Goal: Task Accomplishment & Management: Use online tool/utility

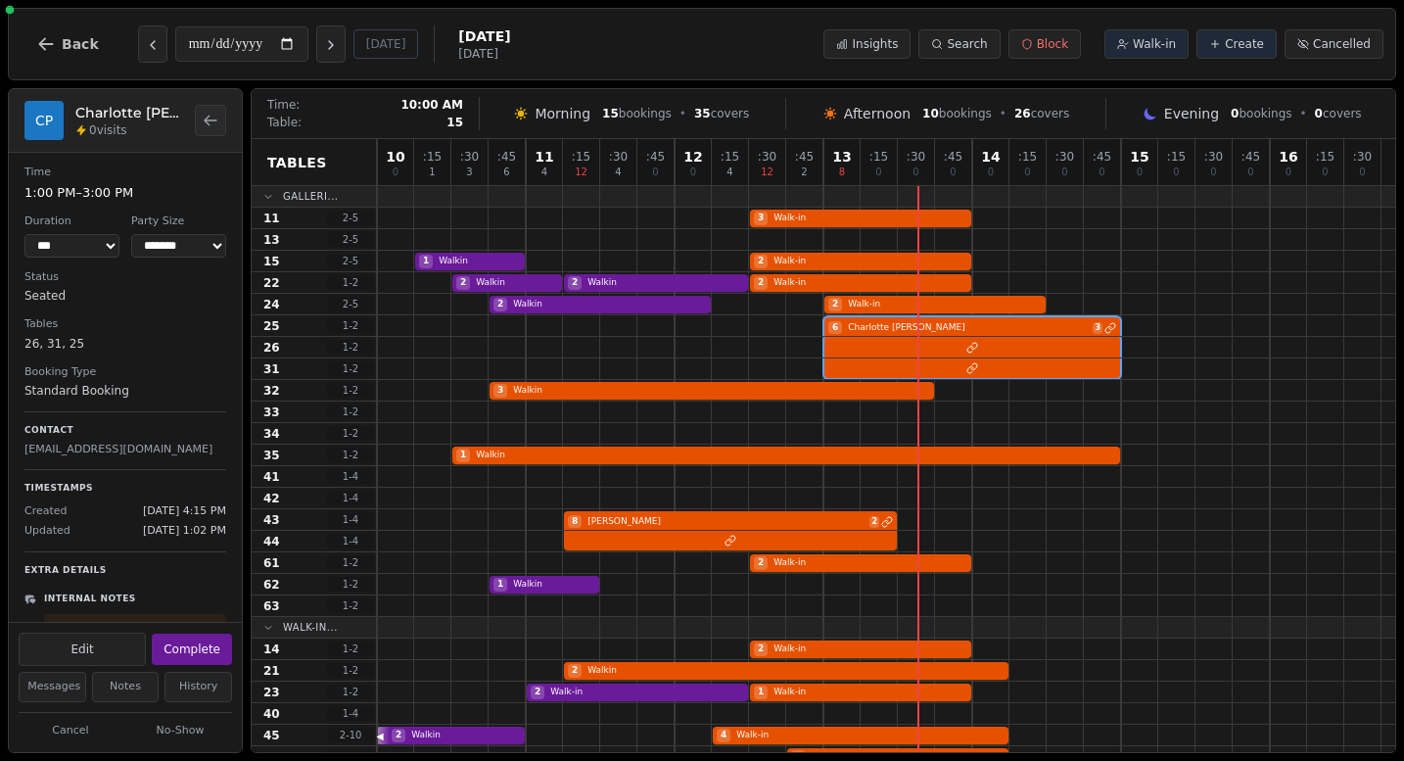
select select "****"
select select "*"
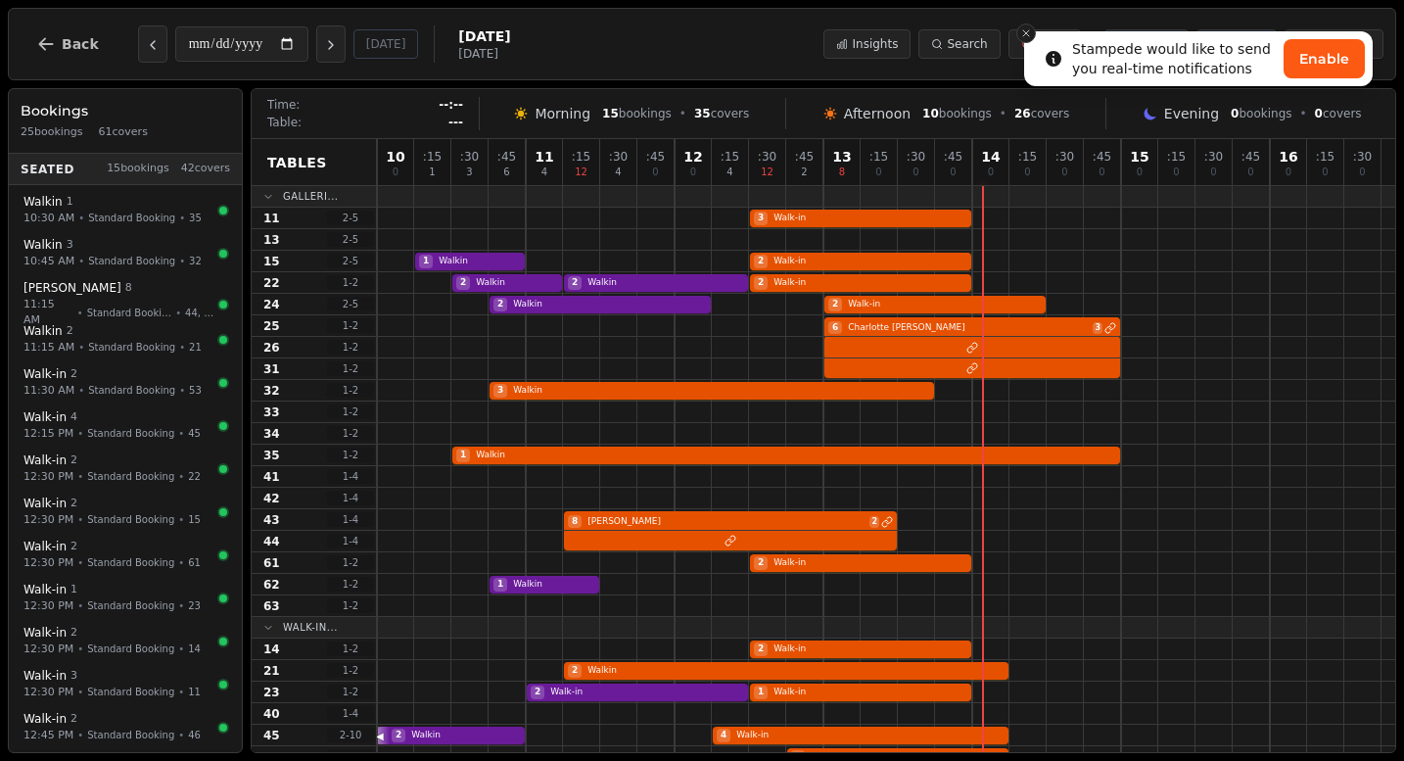
click at [1029, 25] on button "Close toast" at bounding box center [1026, 33] width 20 height 20
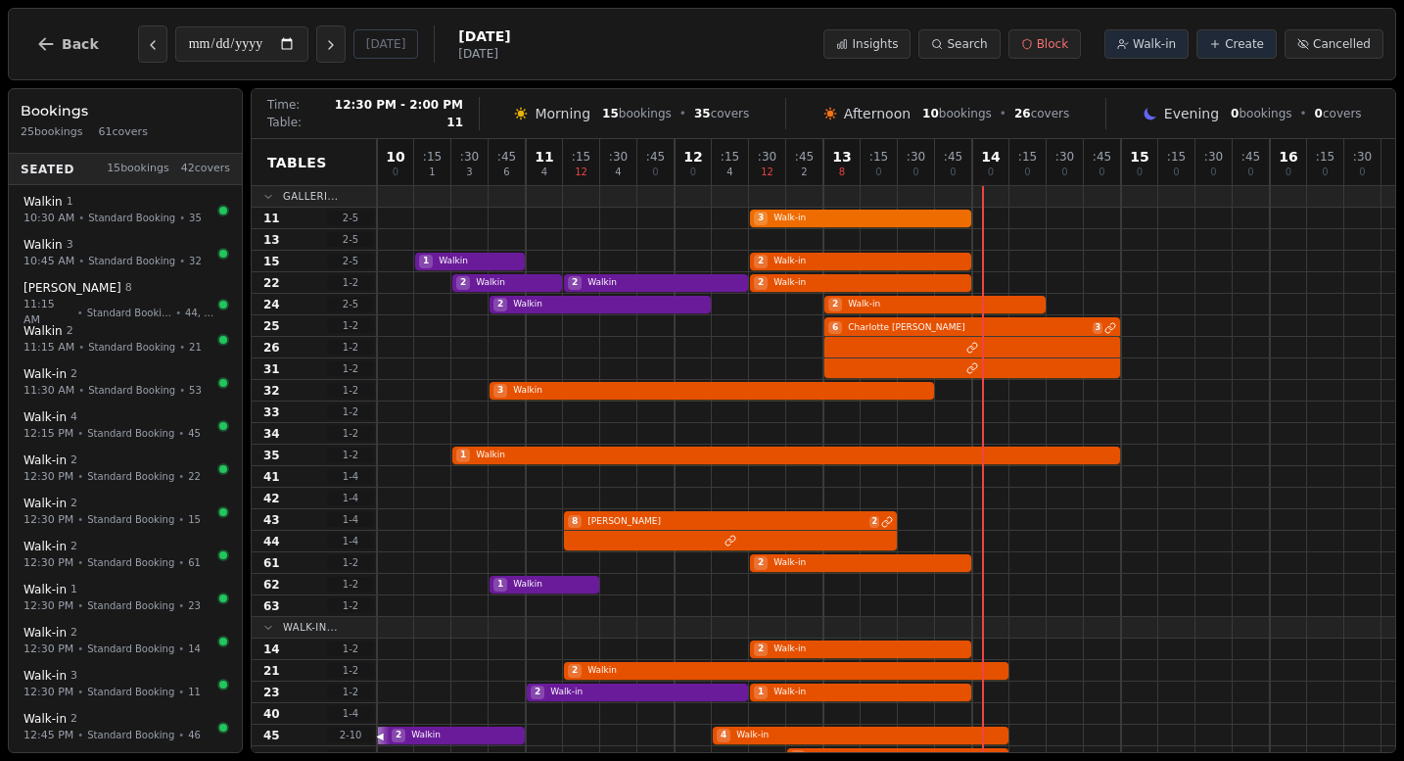
click at [853, 221] on div "3 Walk-in" at bounding box center [886, 219] width 1018 height 22
select select "****"
select select "*"
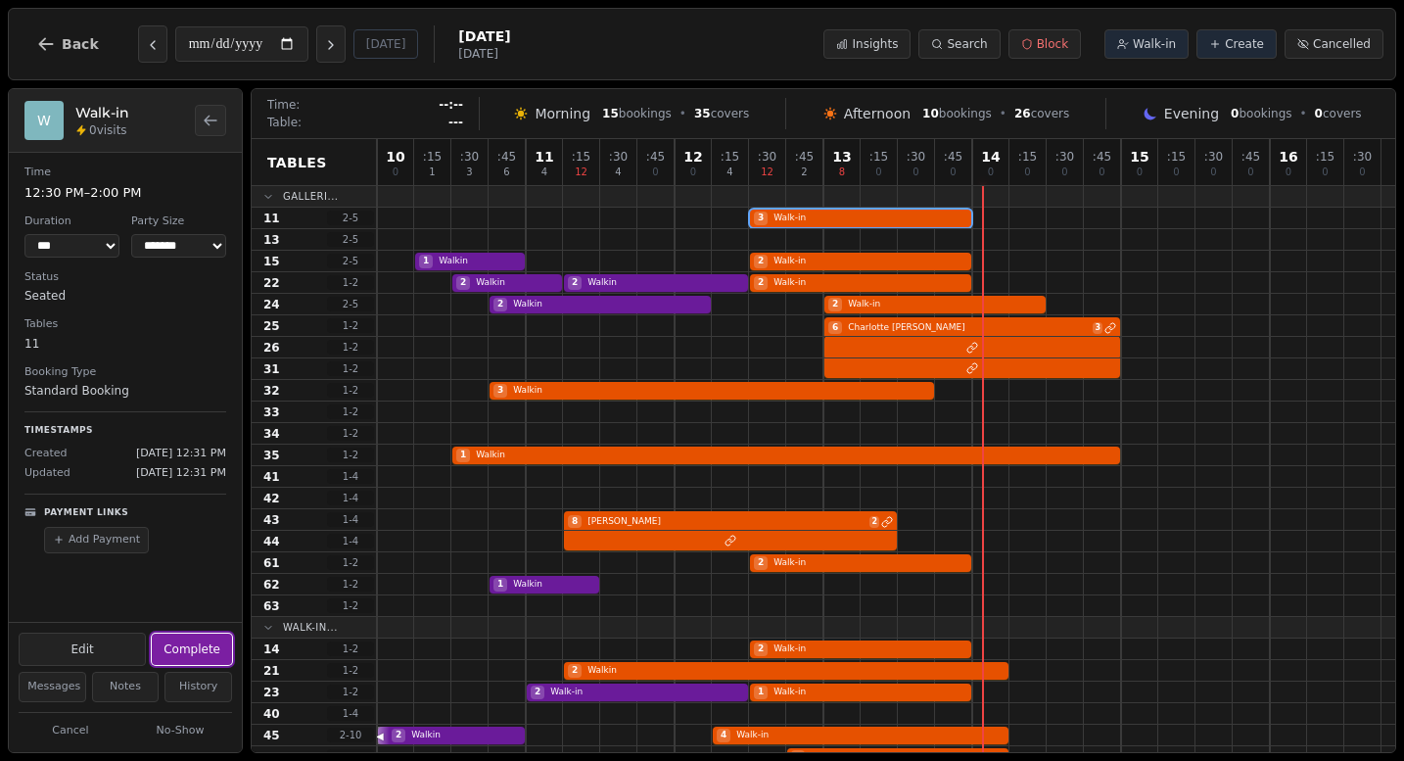
click at [171, 648] on button "Complete" at bounding box center [192, 648] width 80 height 31
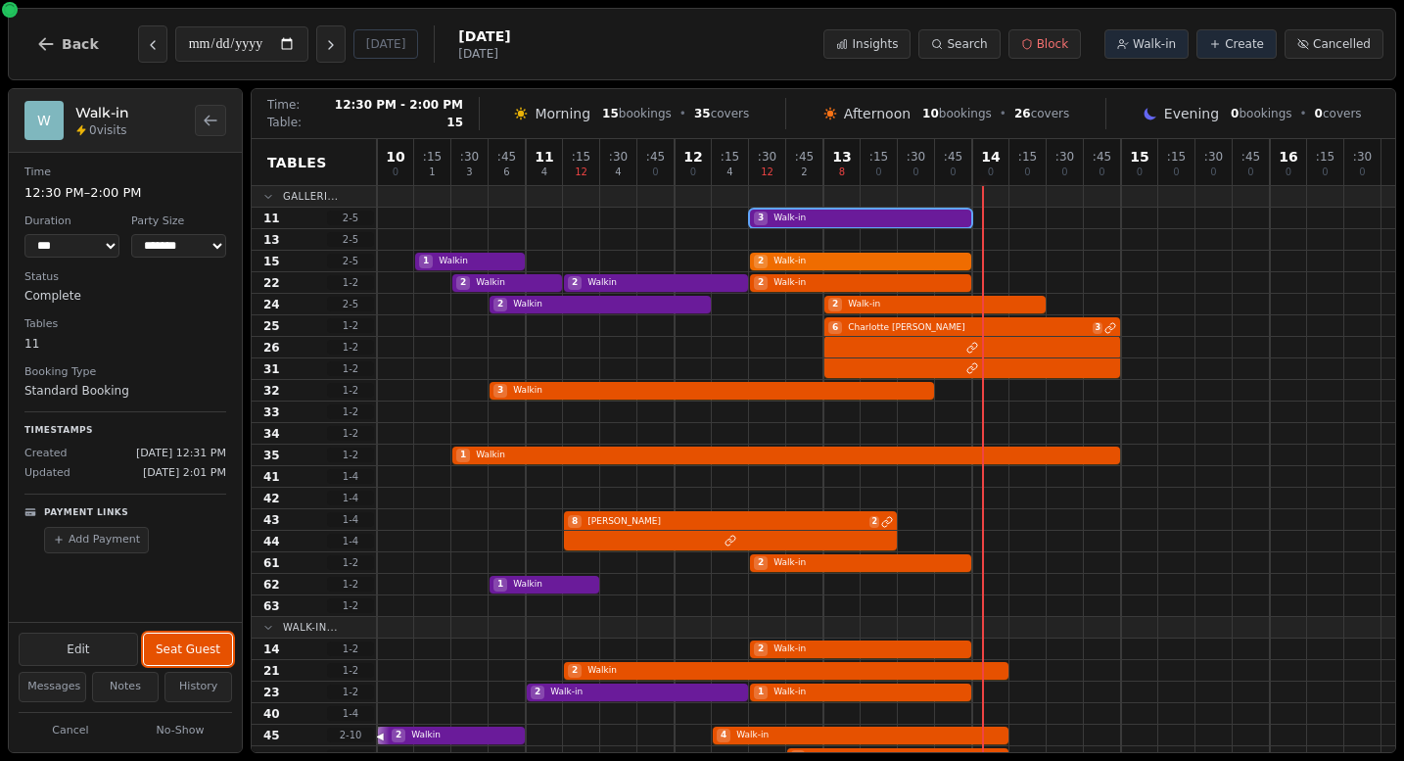
click at [802, 262] on div "1 Walkin 2 Walk-in" at bounding box center [886, 262] width 1018 height 22
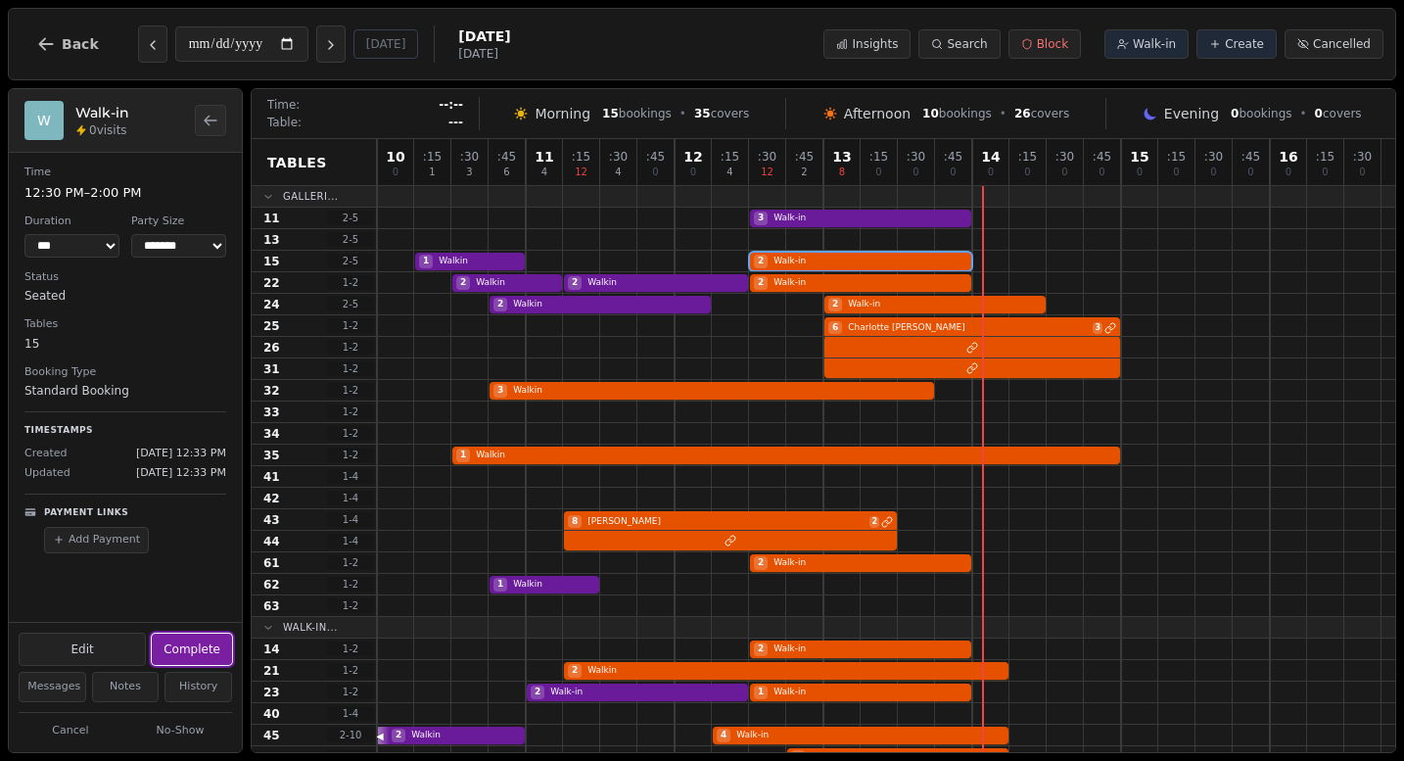
click at [184, 652] on button "Complete" at bounding box center [192, 648] width 80 height 31
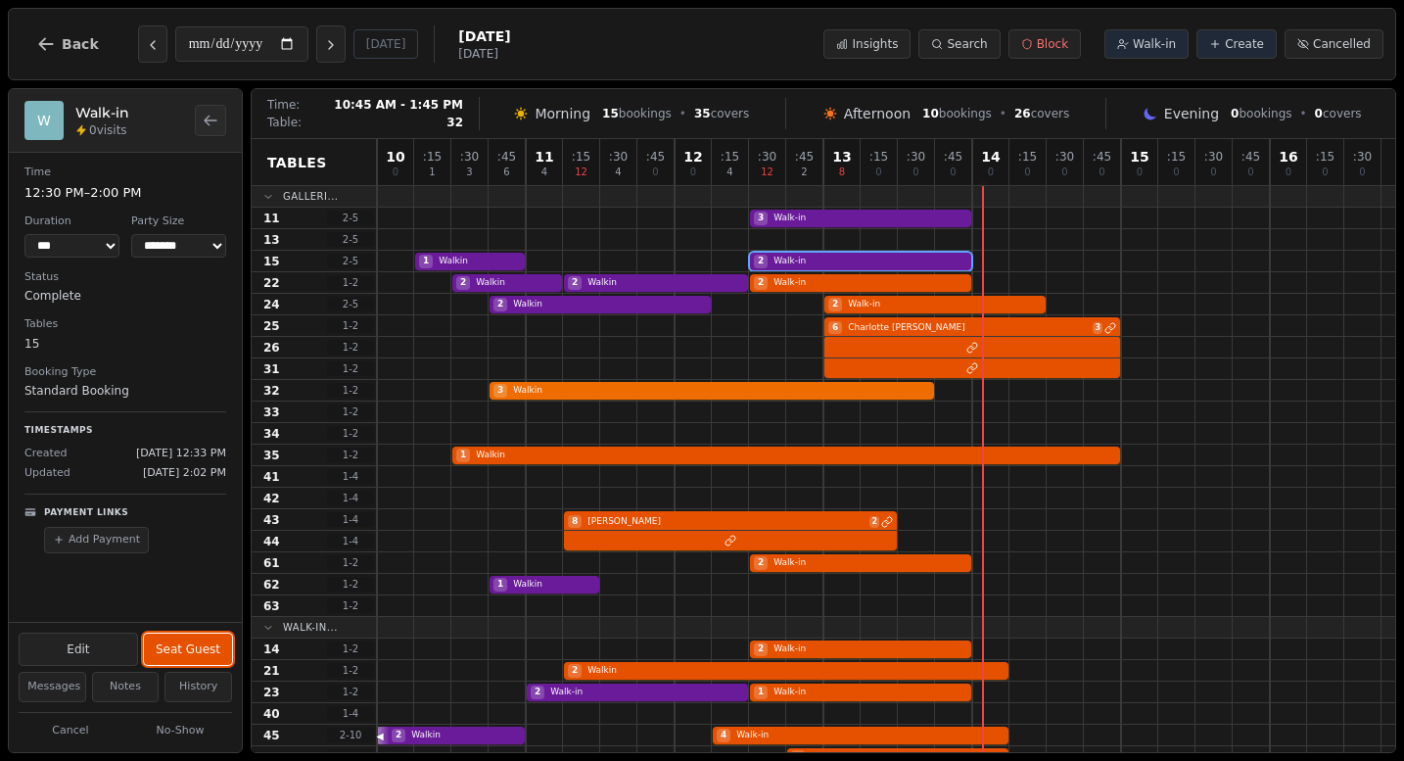
click at [727, 388] on div "3 Walkin" at bounding box center [886, 391] width 1018 height 22
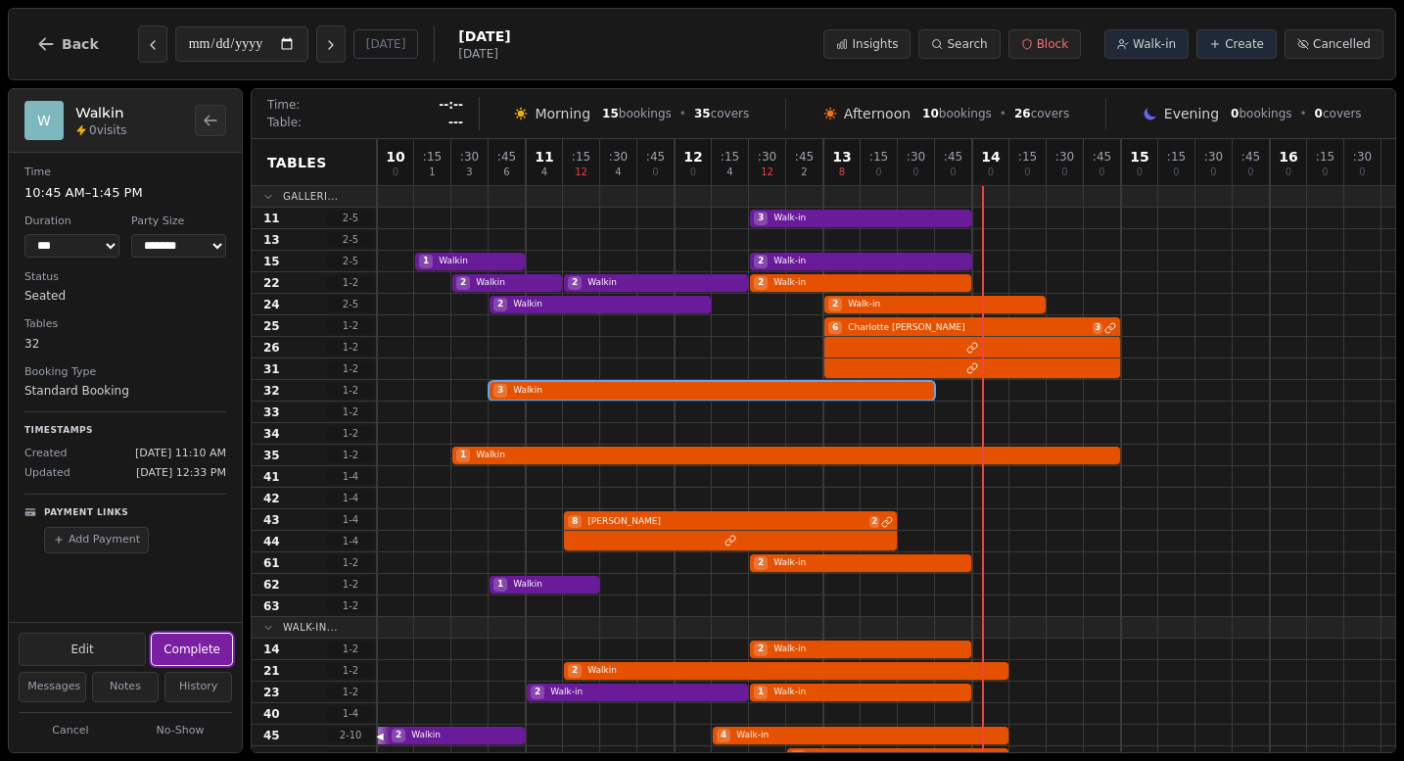
click at [190, 651] on button "Complete" at bounding box center [192, 648] width 80 height 31
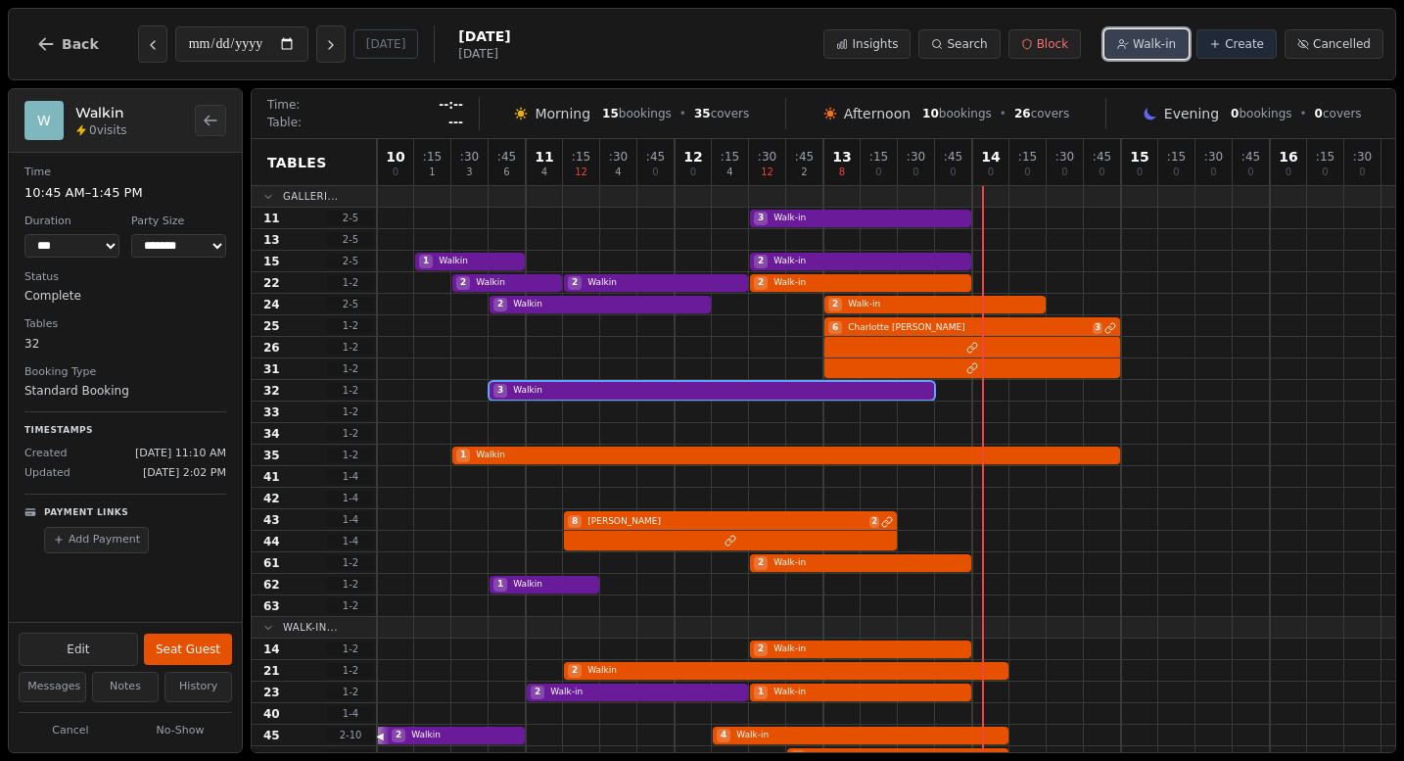
click at [1165, 36] on span "Walk-in" at bounding box center [1154, 44] width 43 height 16
select select "****"
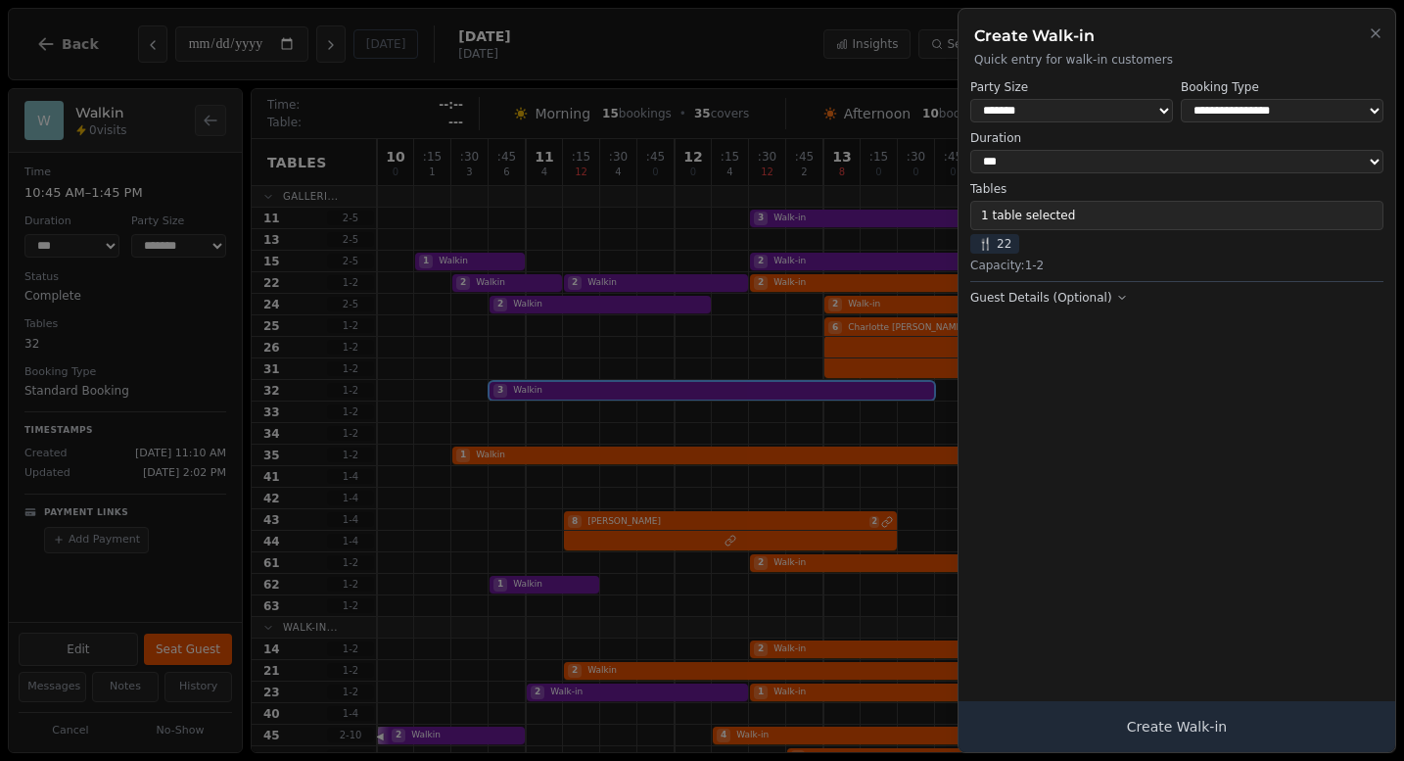
click at [1023, 226] on button "1 table selected" at bounding box center [1176, 215] width 413 height 29
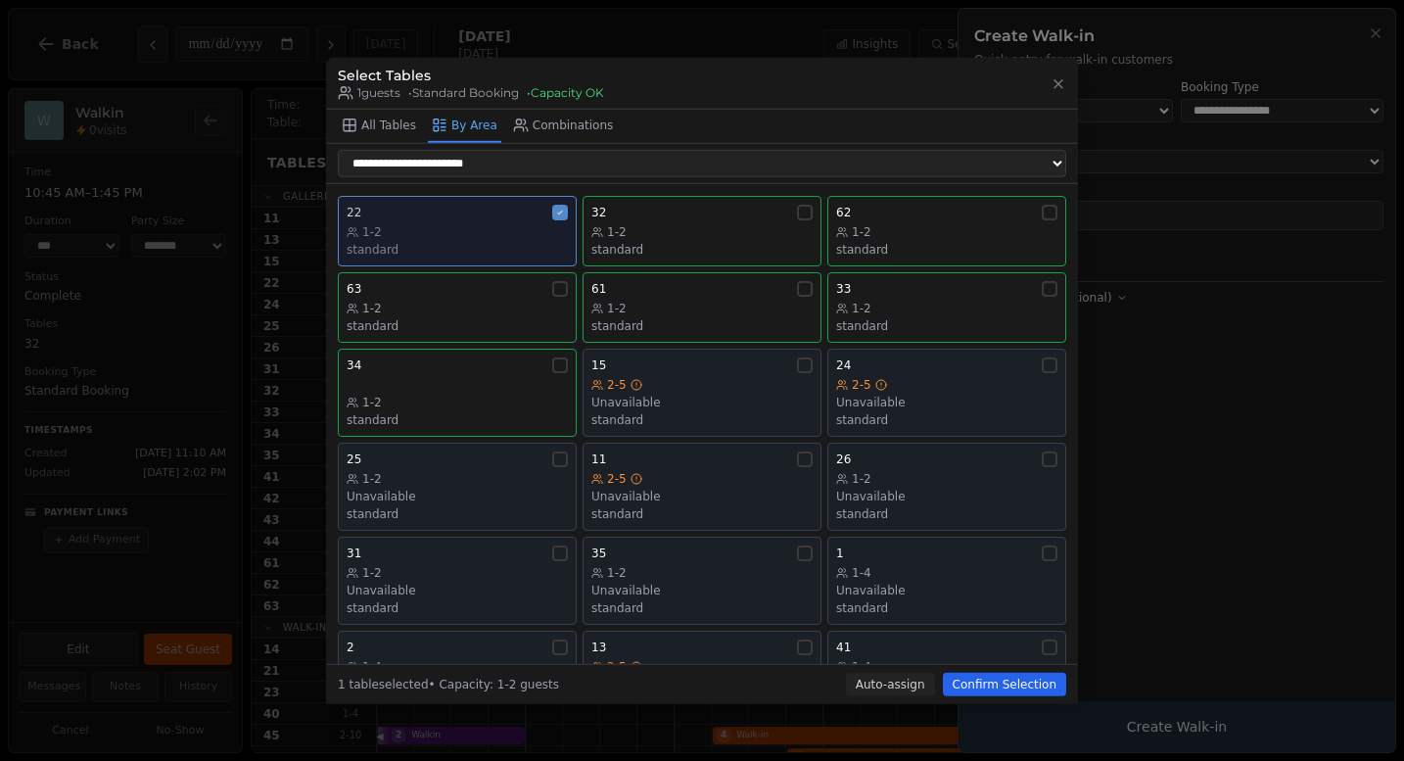
click at [481, 238] on div "1-2" at bounding box center [457, 231] width 221 height 16
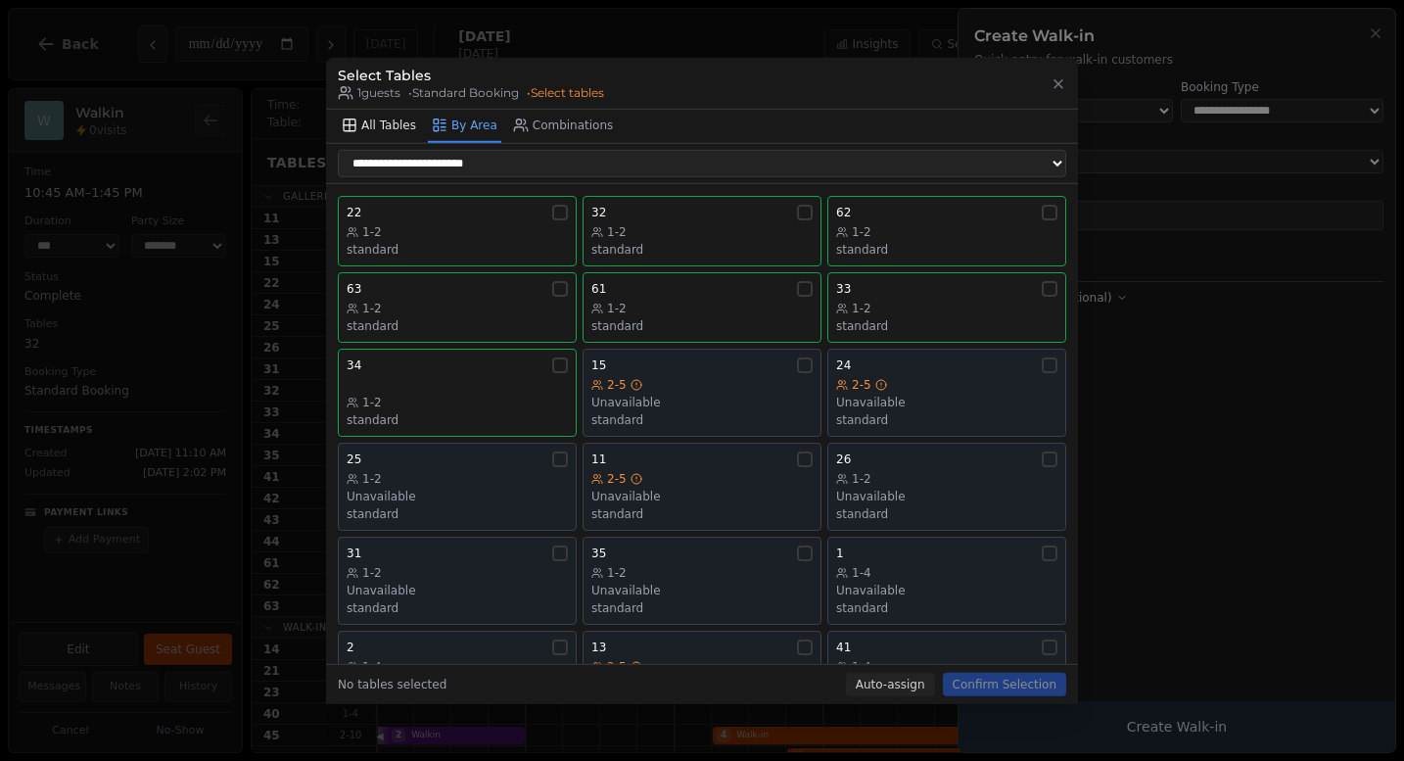
click at [385, 113] on button "All Tables" at bounding box center [379, 125] width 82 height 33
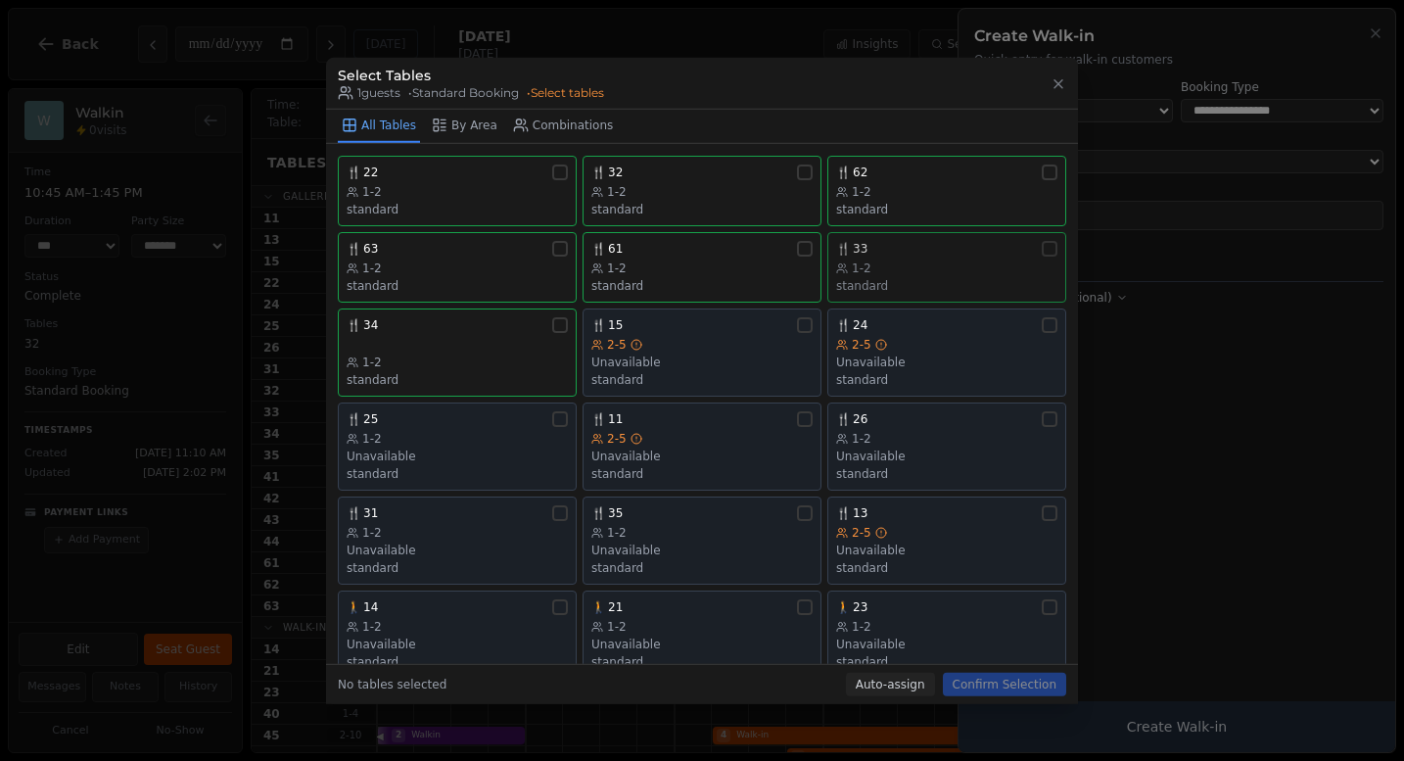
click at [909, 259] on div "1-2" at bounding box center [946, 267] width 221 height 16
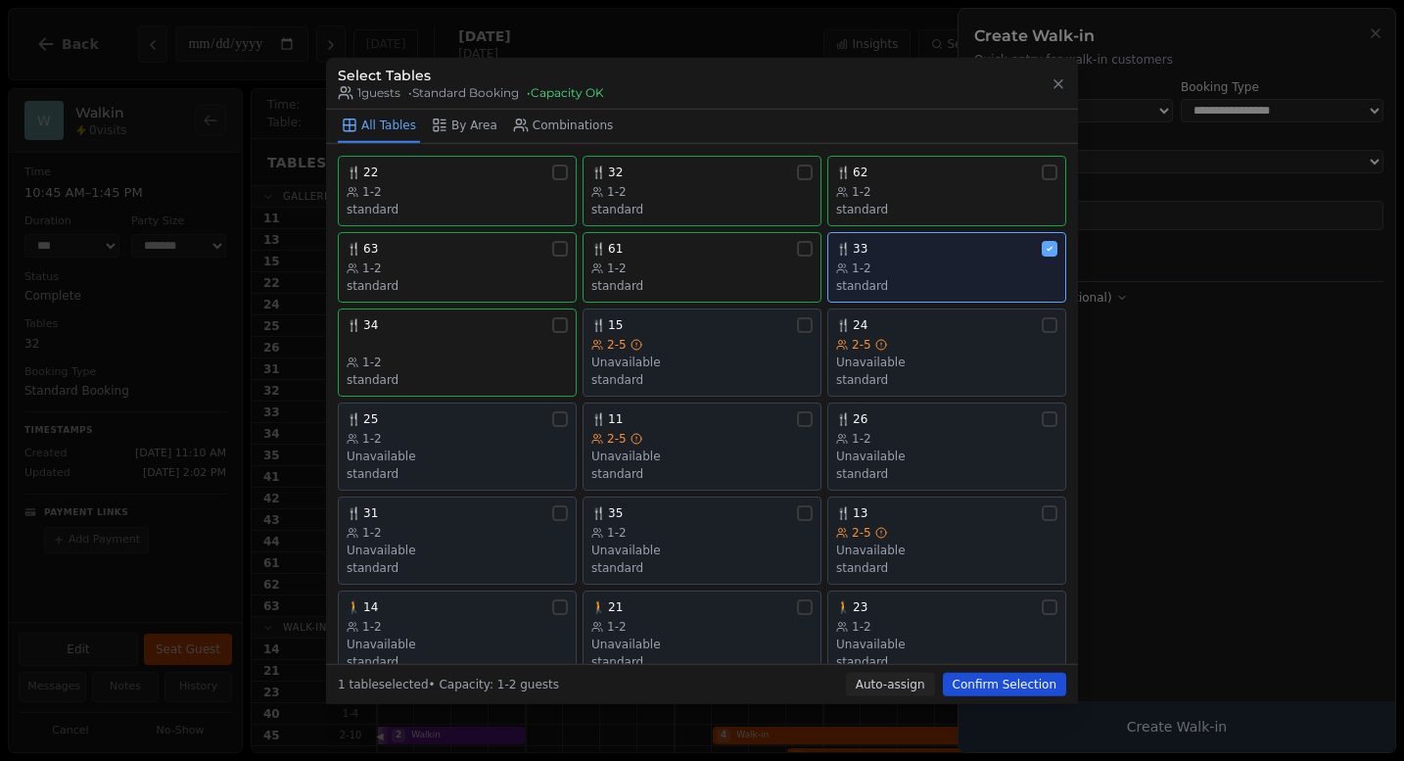
click at [1014, 676] on button "Confirm Selection" at bounding box center [1004, 684] width 123 height 23
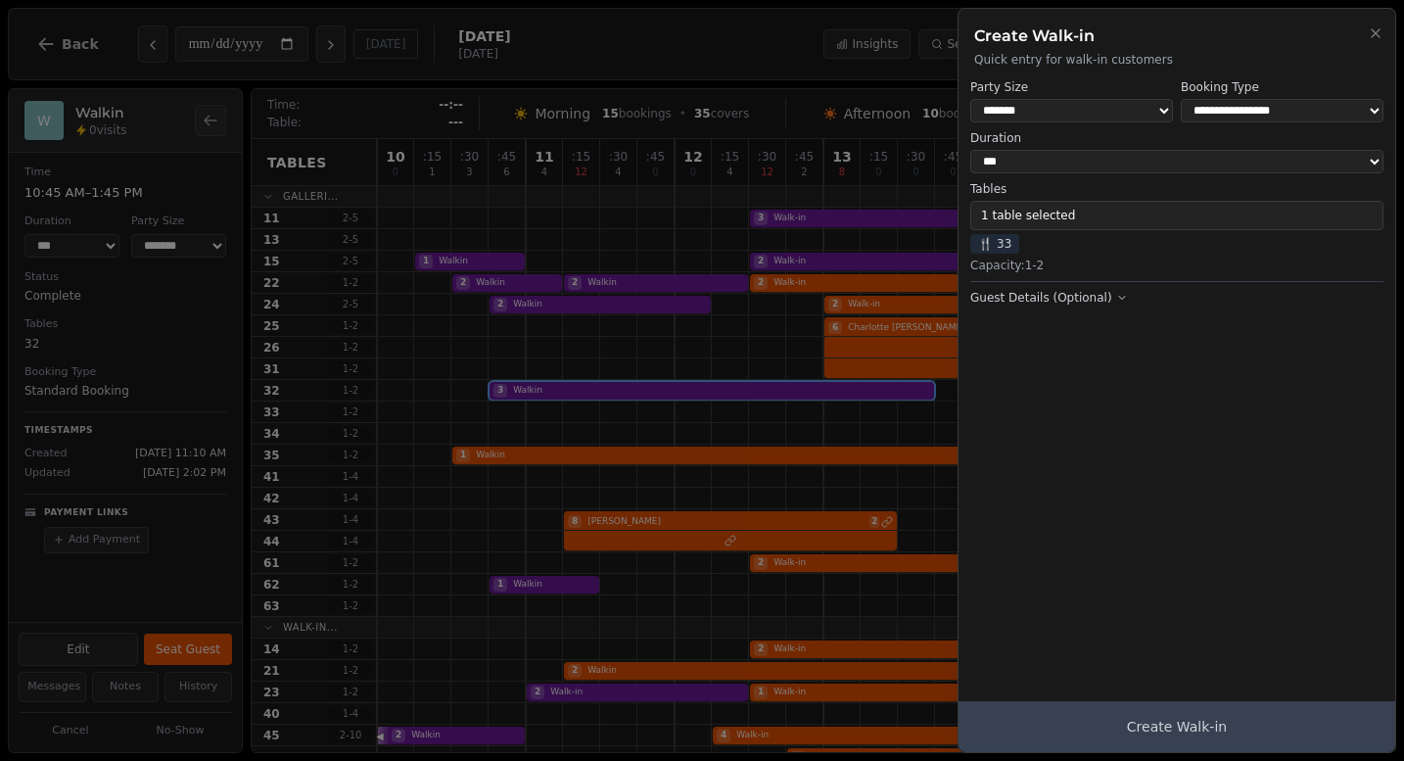
click at [1139, 726] on button "Create Walk-in" at bounding box center [1177, 726] width 437 height 51
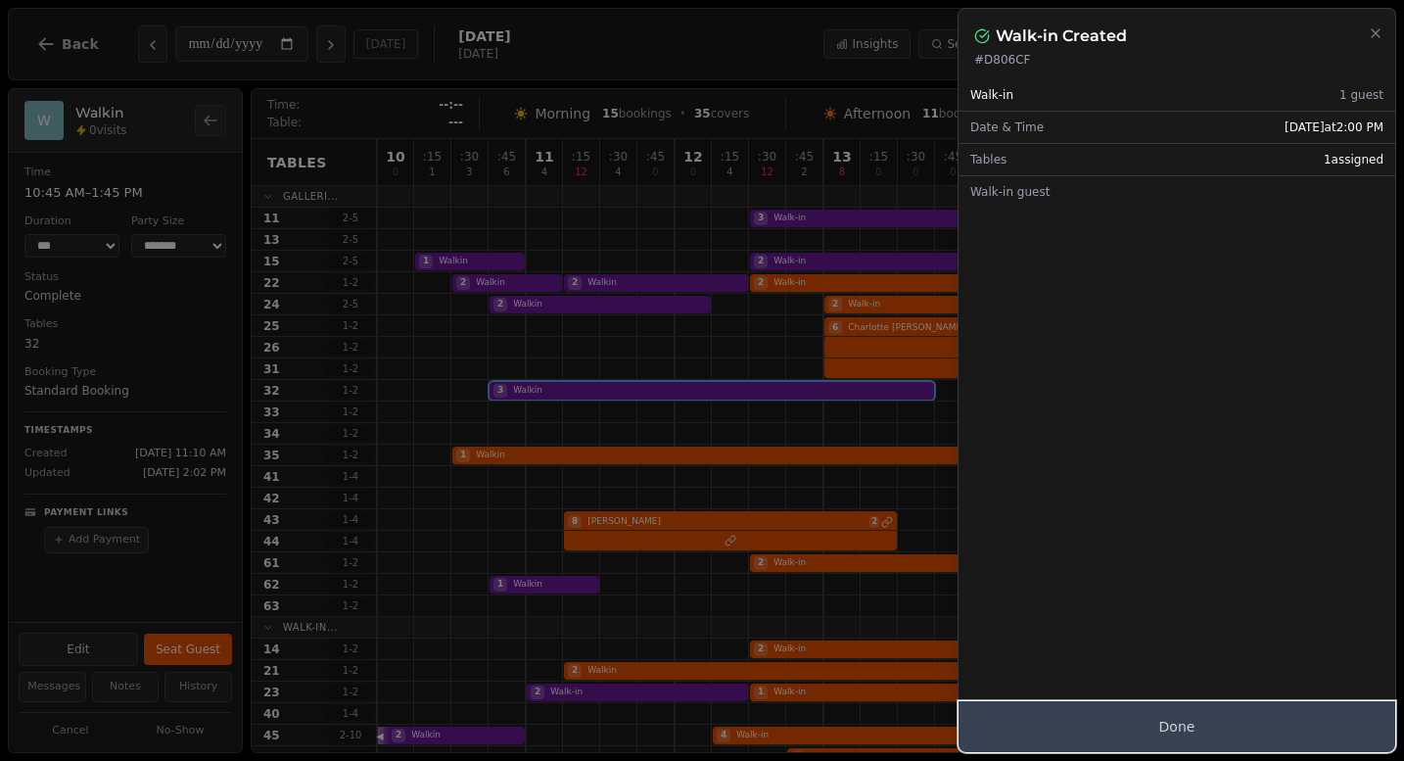
click at [1216, 719] on button "Done" at bounding box center [1177, 726] width 437 height 51
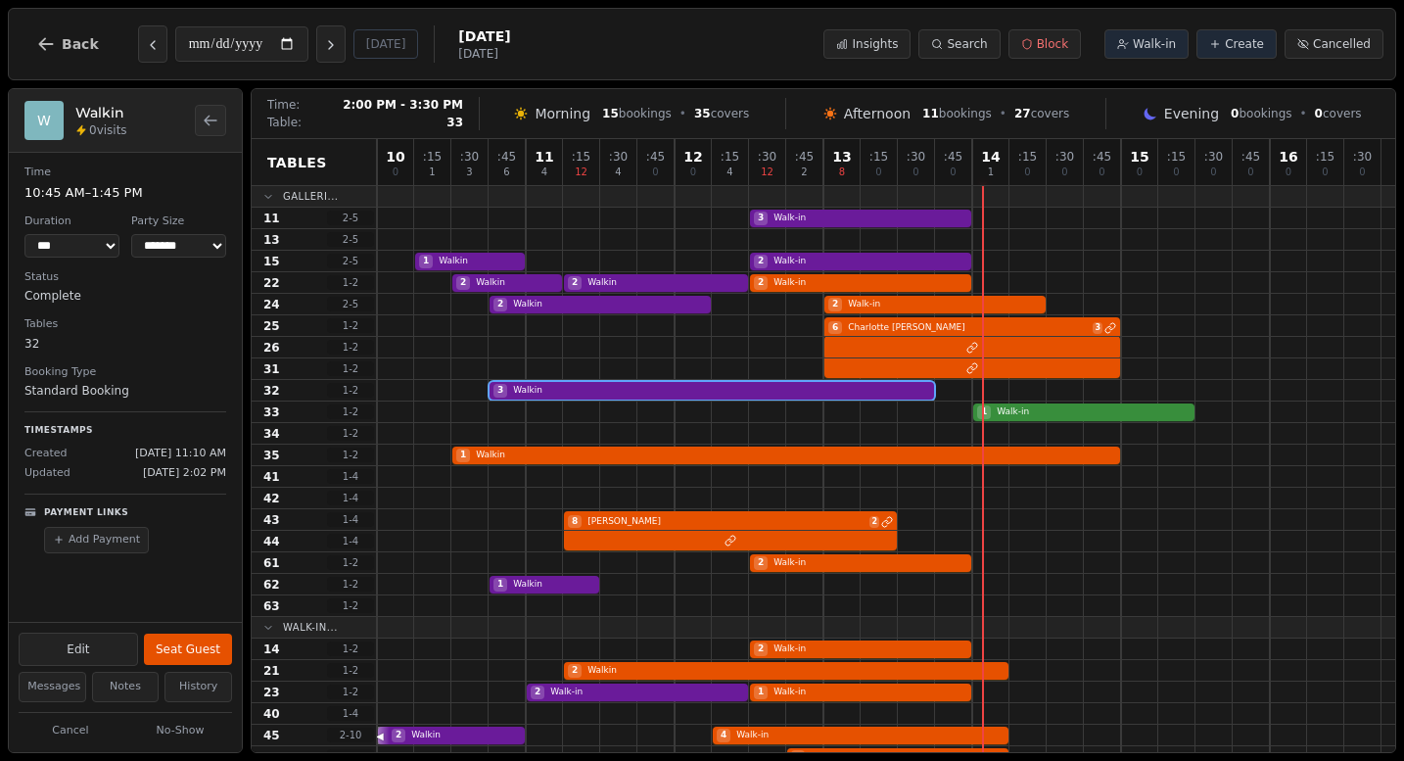
click at [1022, 414] on div "1 Walk-in" at bounding box center [886, 412] width 1018 height 22
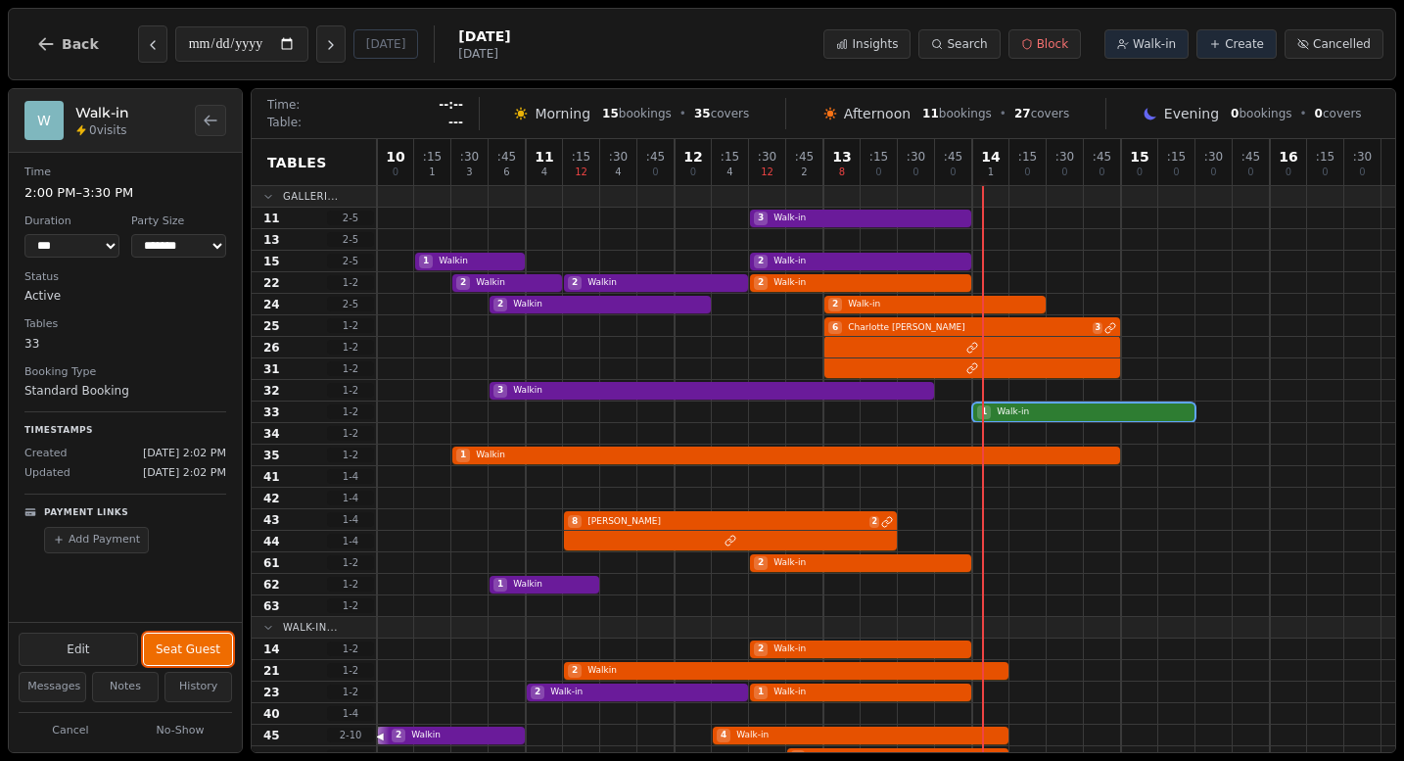
click at [183, 648] on button "Seat Guest" at bounding box center [188, 648] width 88 height 31
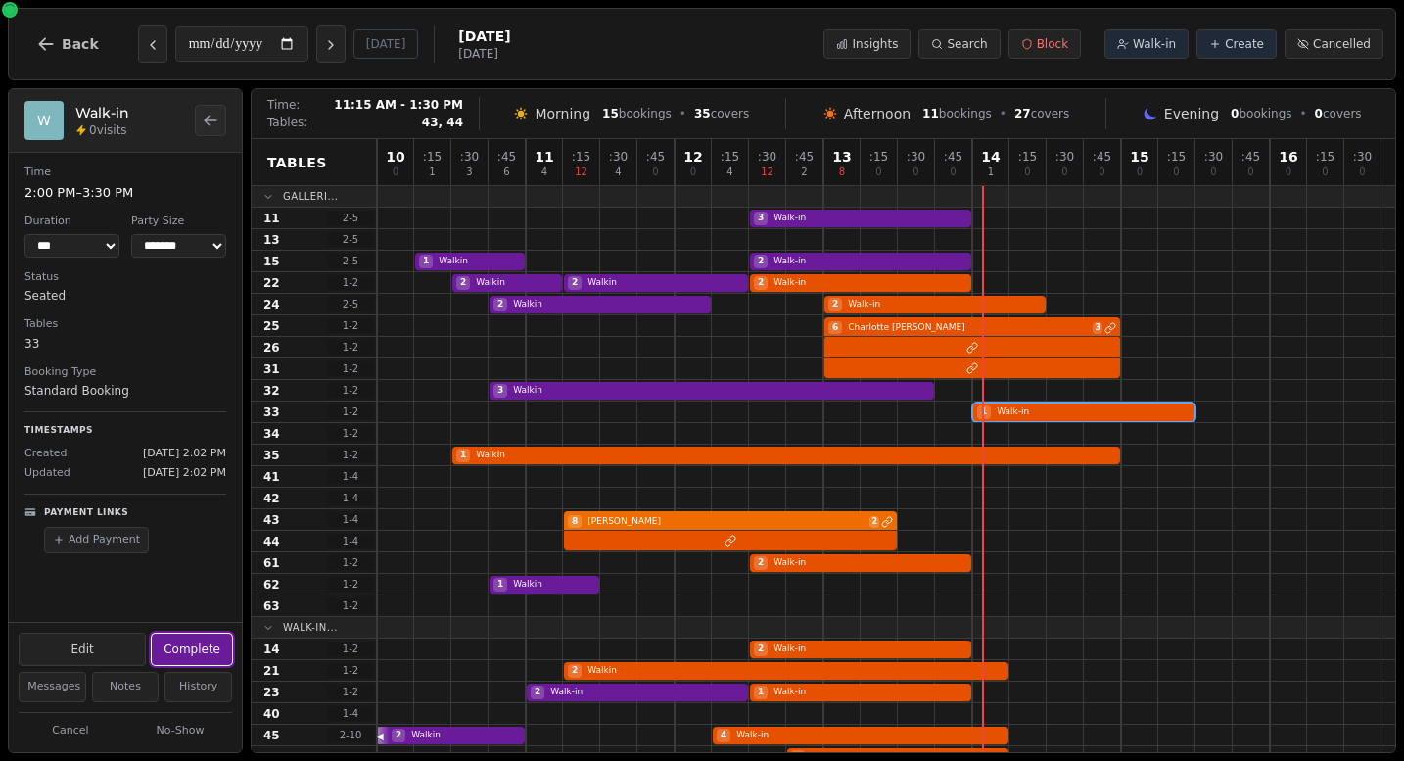
click at [615, 527] on div "8 McGregor 2" at bounding box center [886, 520] width 1018 height 22
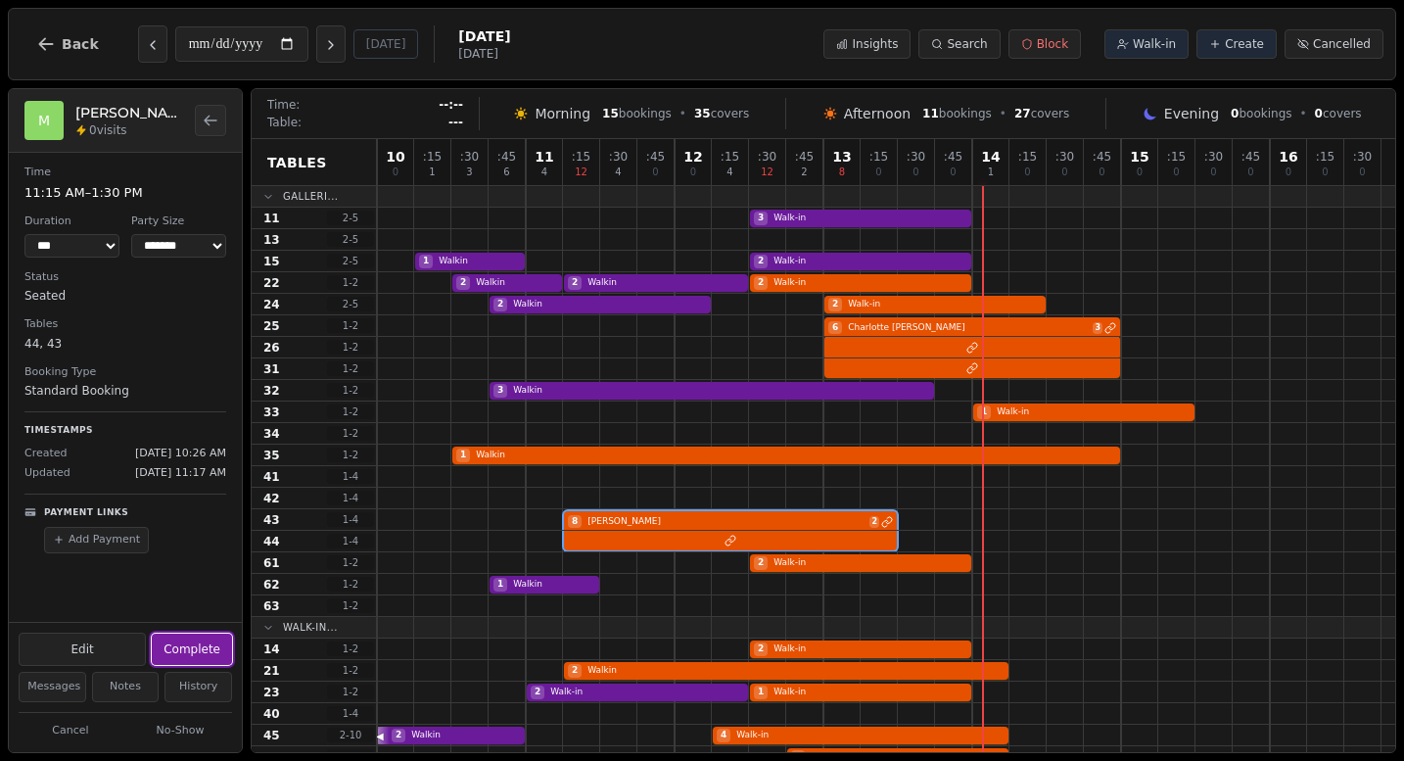
click at [168, 652] on button "Complete" at bounding box center [192, 648] width 80 height 31
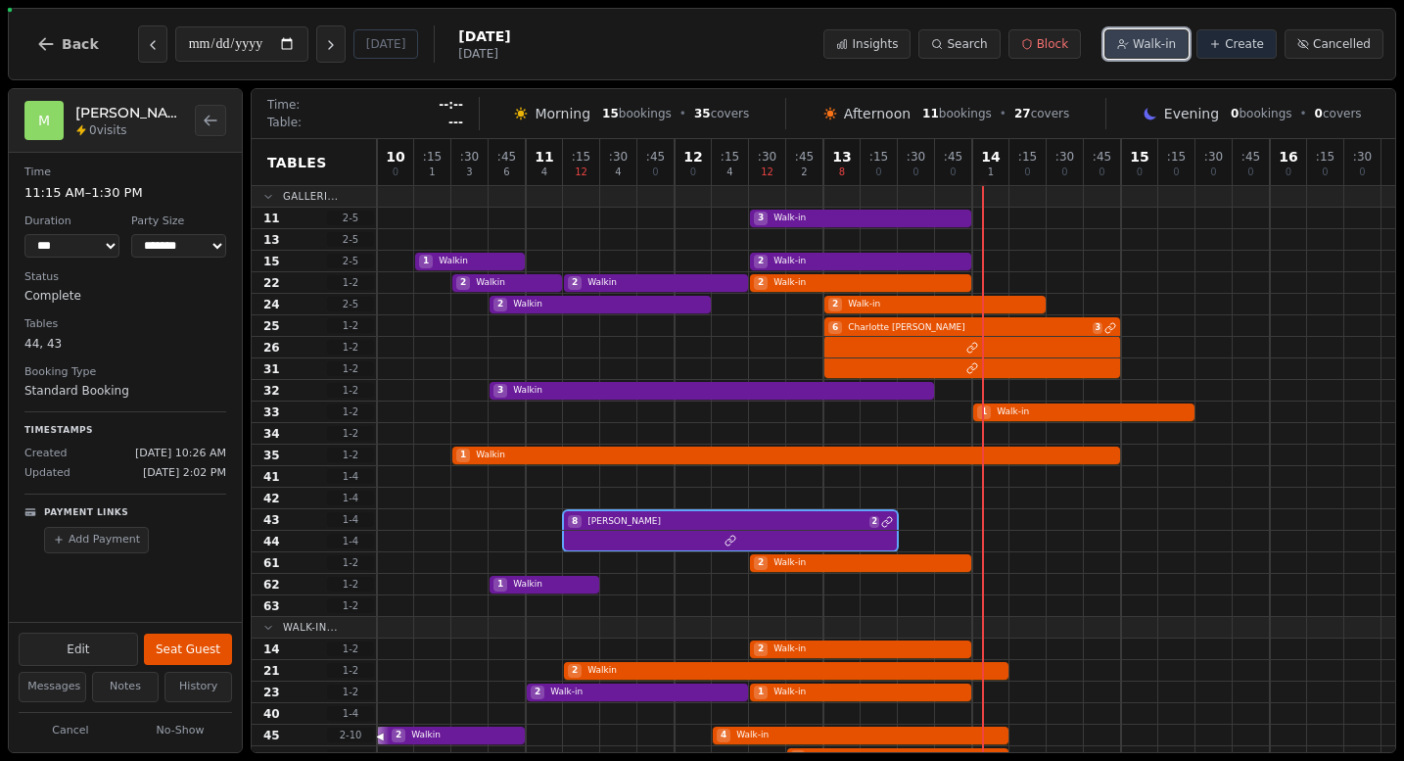
click at [1142, 42] on span "Walk-in" at bounding box center [1154, 44] width 43 height 16
select select "****"
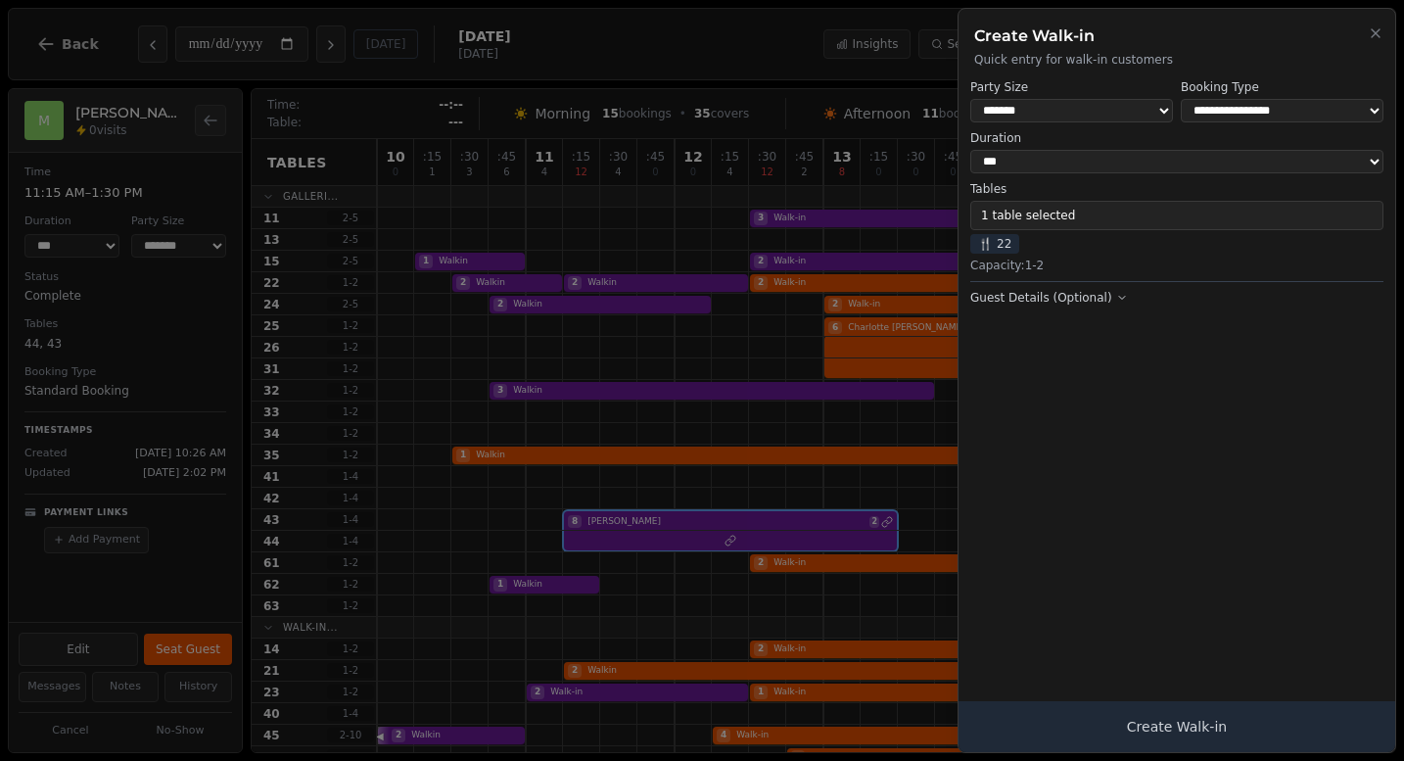
click at [1079, 113] on select "* ***** * ****** * ****** * ****** * ****** * ****** * ****** * ****** * ******…" at bounding box center [1071, 110] width 203 height 23
click at [1062, 219] on button "1 table selected" at bounding box center [1176, 215] width 413 height 29
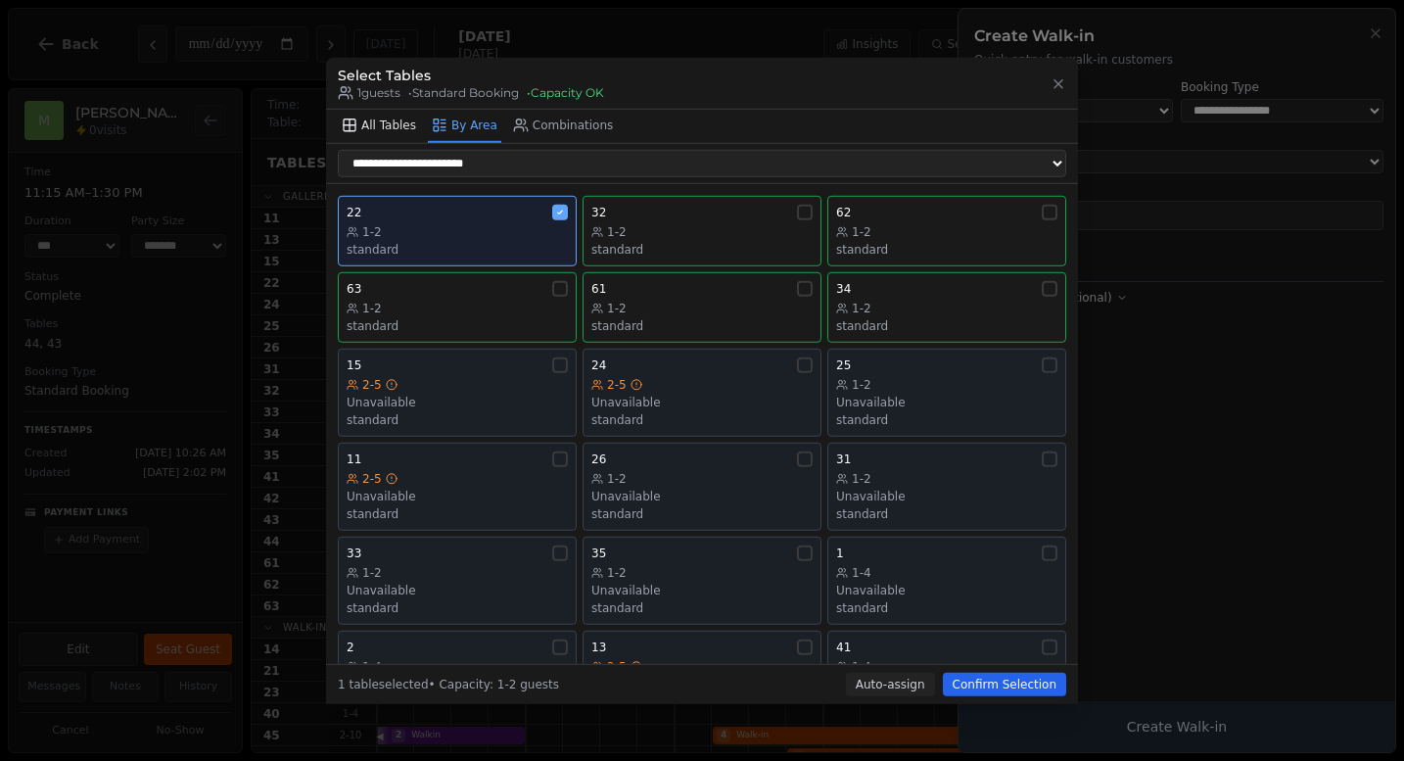
click at [387, 123] on button "All Tables" at bounding box center [379, 125] width 82 height 33
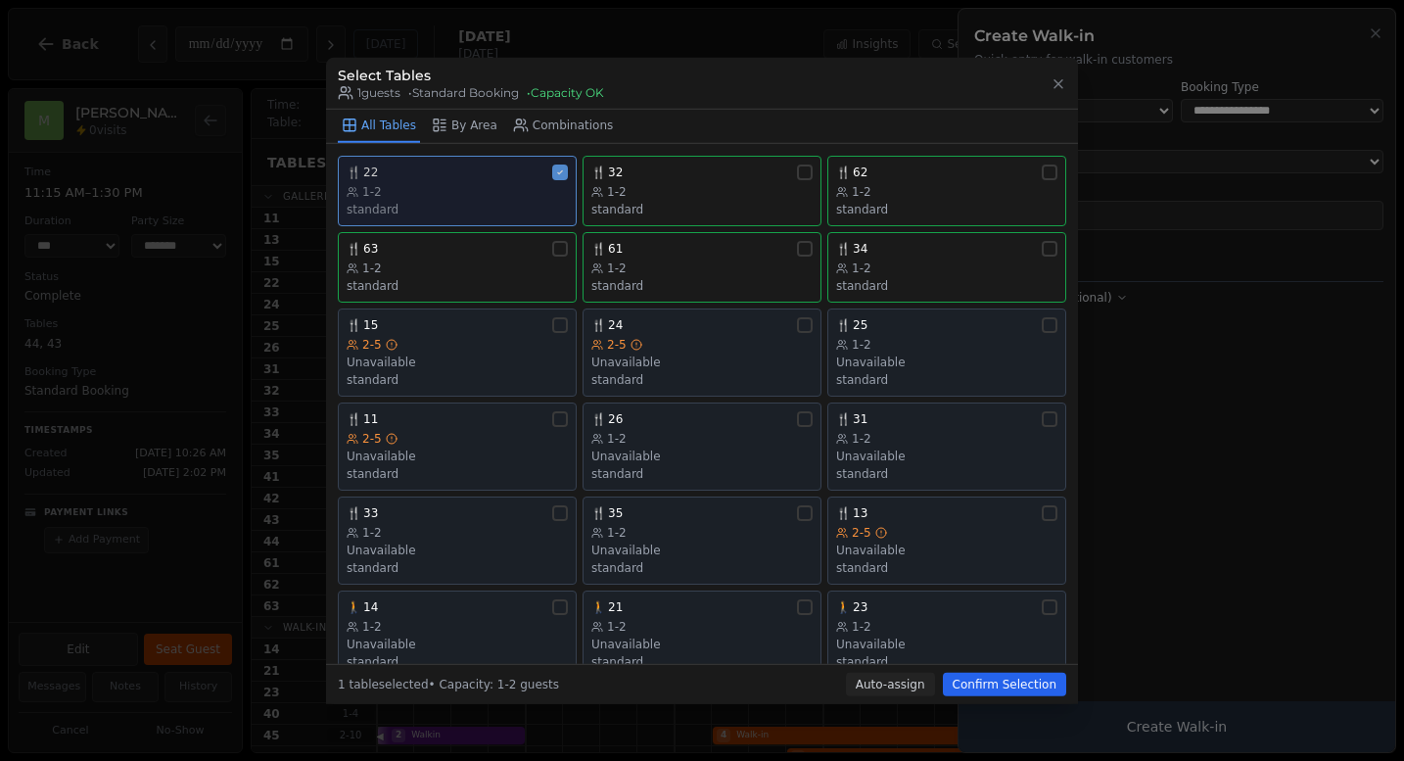
click at [455, 204] on div "standard" at bounding box center [457, 209] width 221 height 16
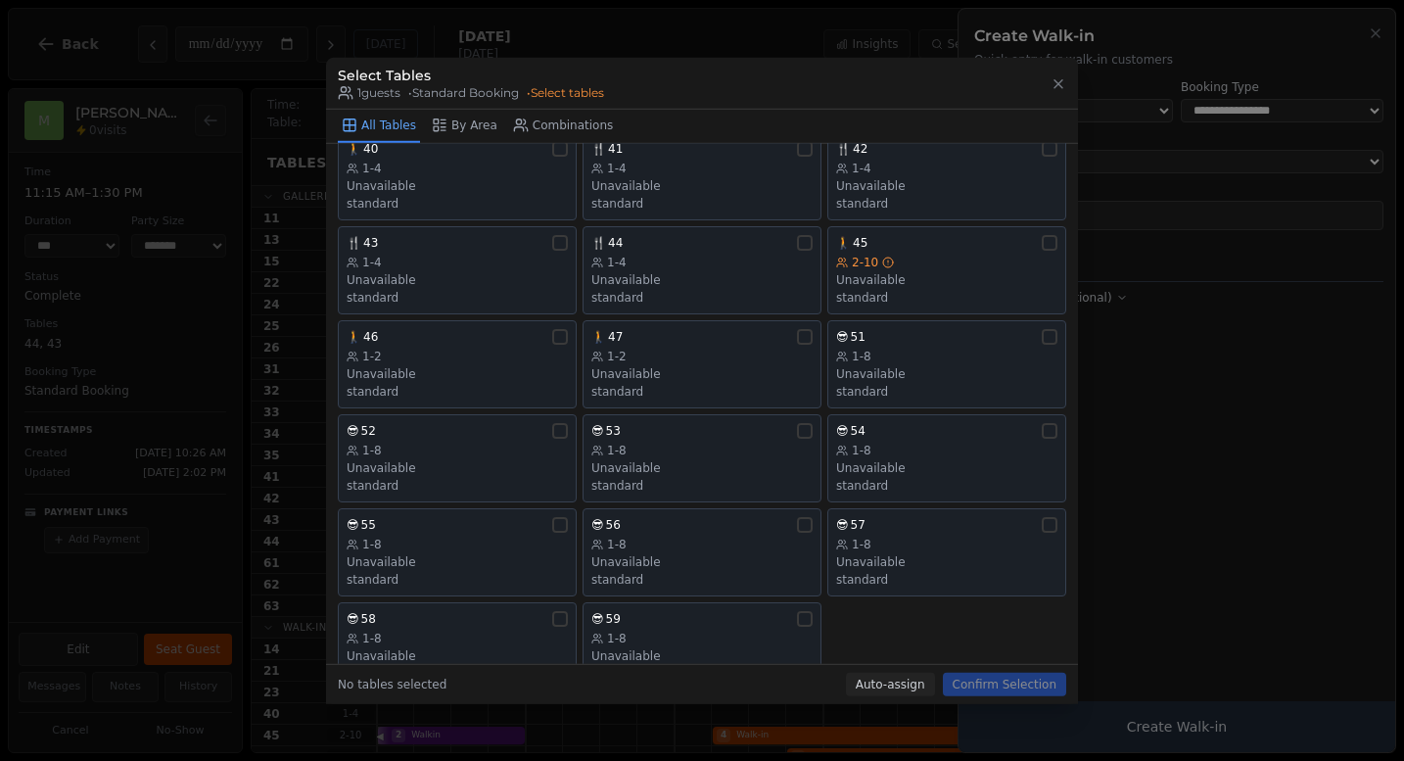
scroll to position [589, 0]
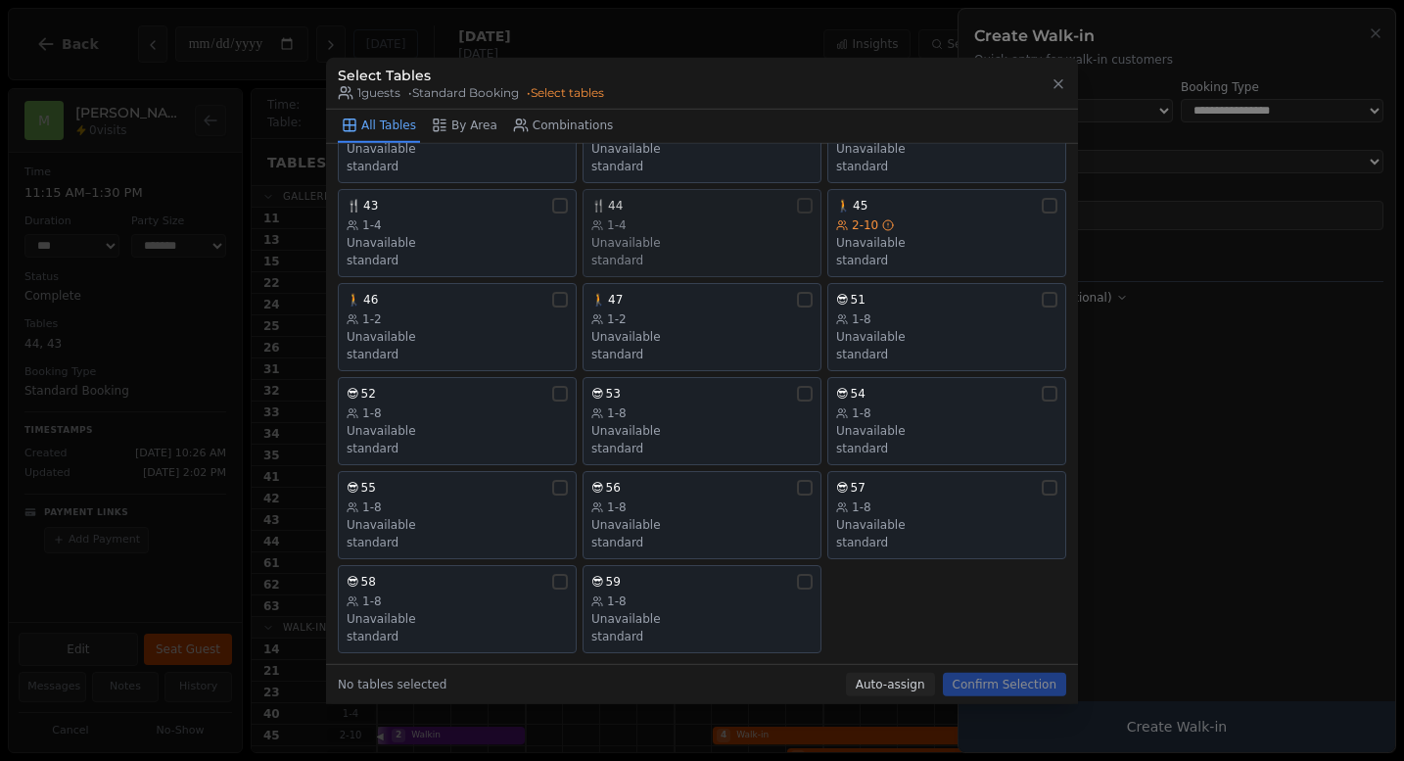
click at [700, 230] on div "1-4" at bounding box center [701, 224] width 221 height 16
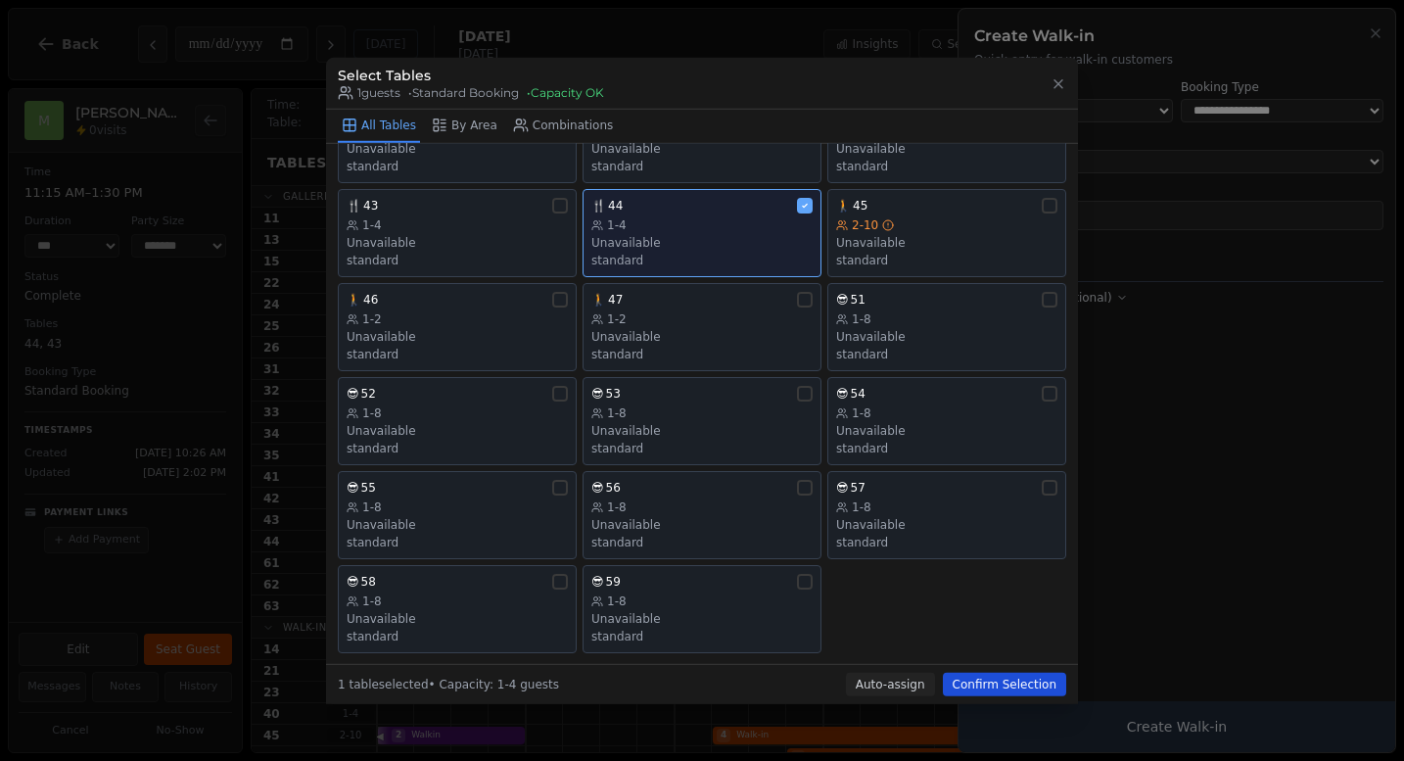
click at [988, 675] on button "Confirm Selection" at bounding box center [1004, 684] width 123 height 23
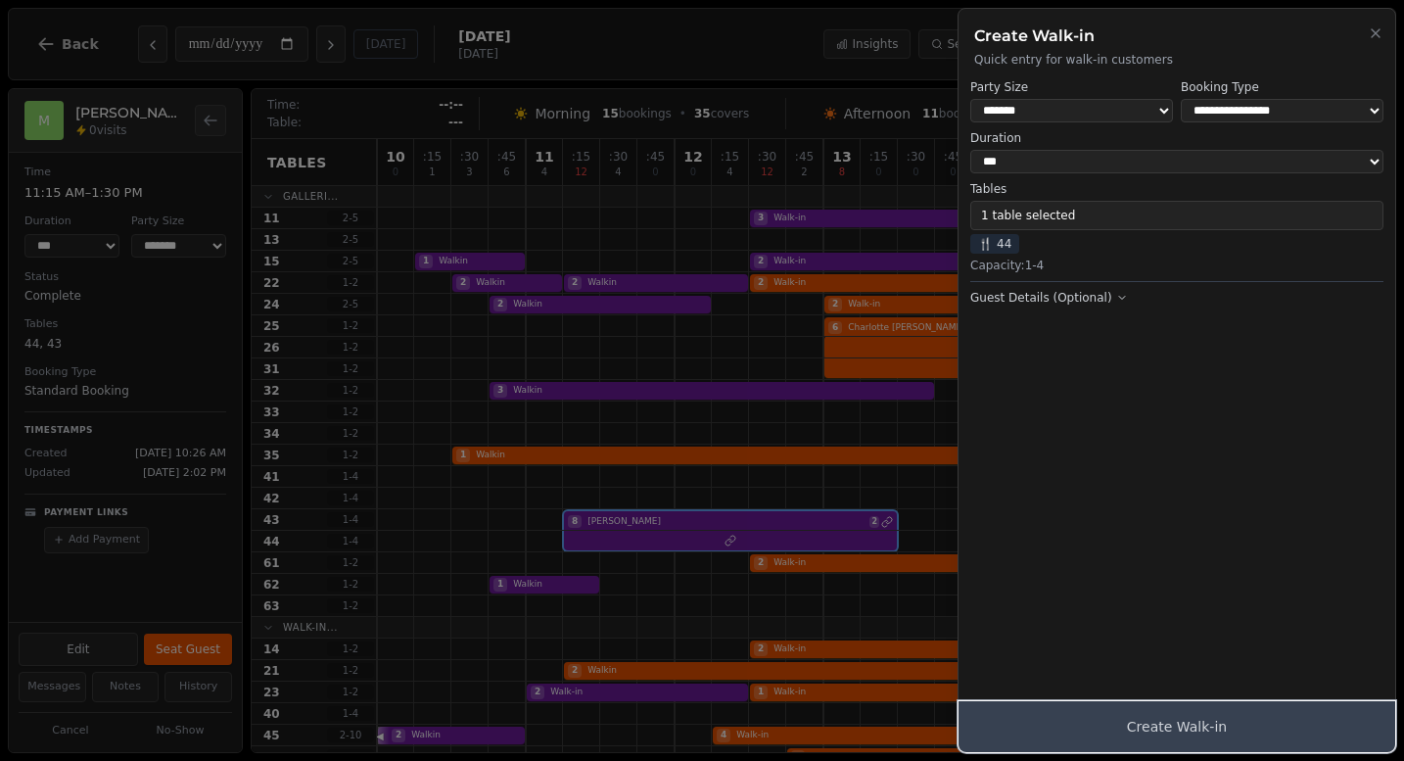
click at [1134, 721] on button "Create Walk-in" at bounding box center [1177, 726] width 437 height 51
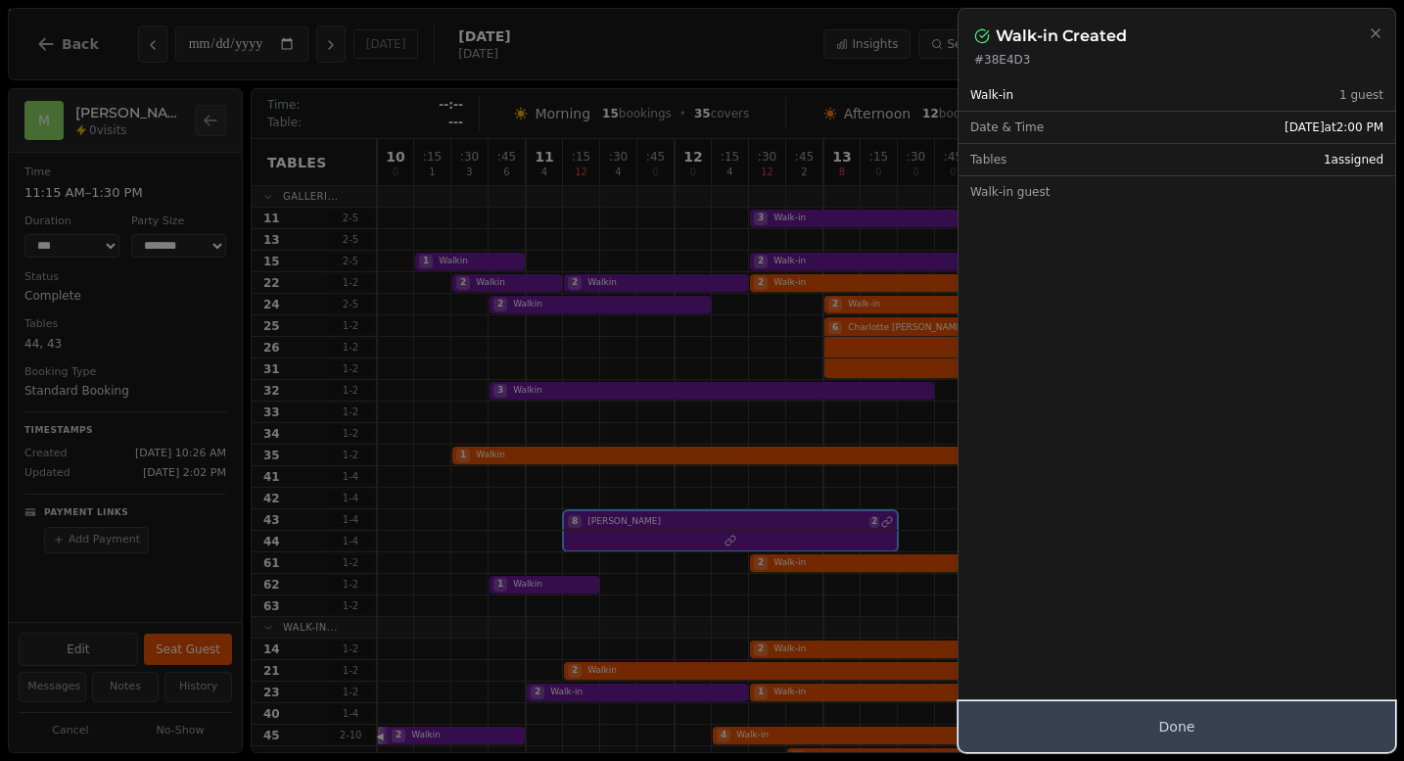
click at [1133, 715] on button "Done" at bounding box center [1177, 726] width 437 height 51
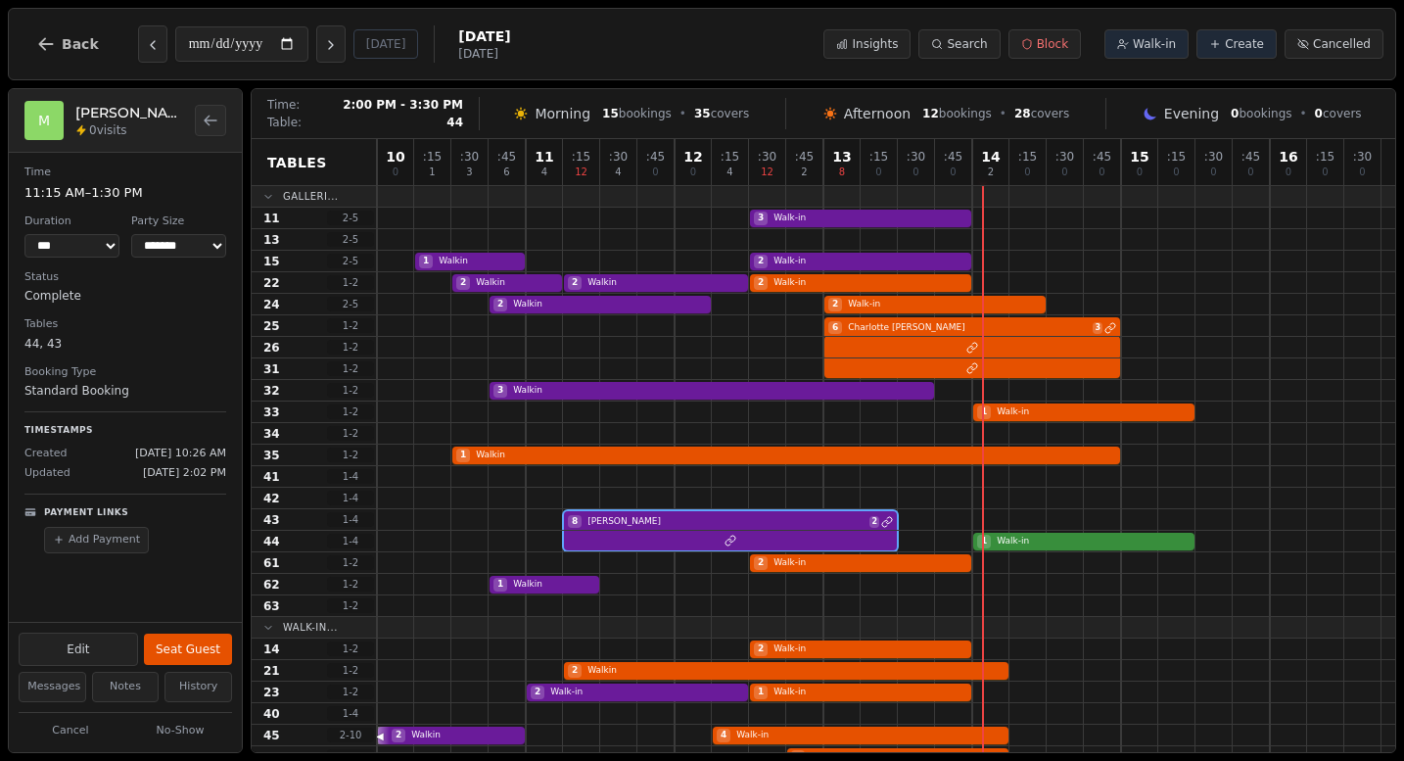
click at [1044, 541] on div "1 Walk-in" at bounding box center [886, 542] width 1018 height 22
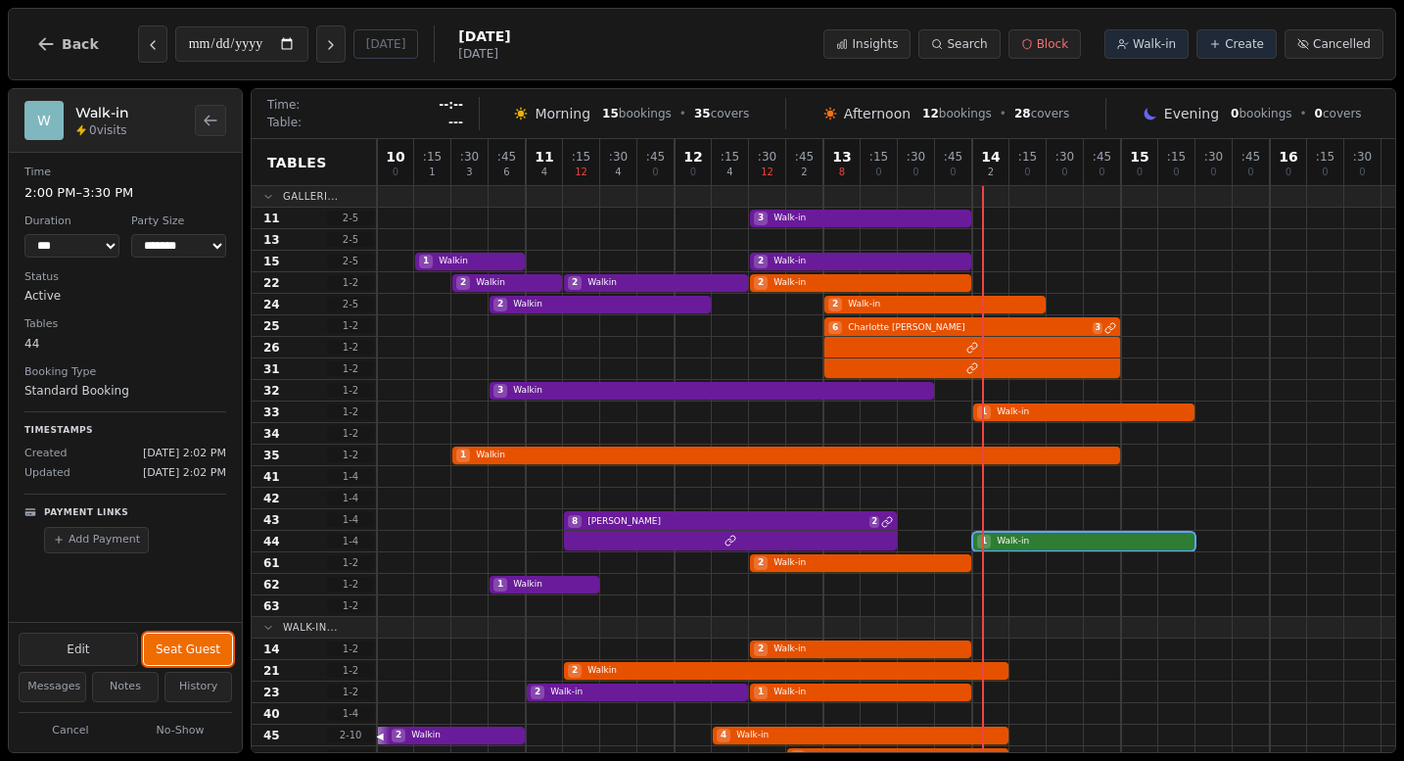
click at [203, 641] on button "Seat Guest" at bounding box center [188, 648] width 88 height 31
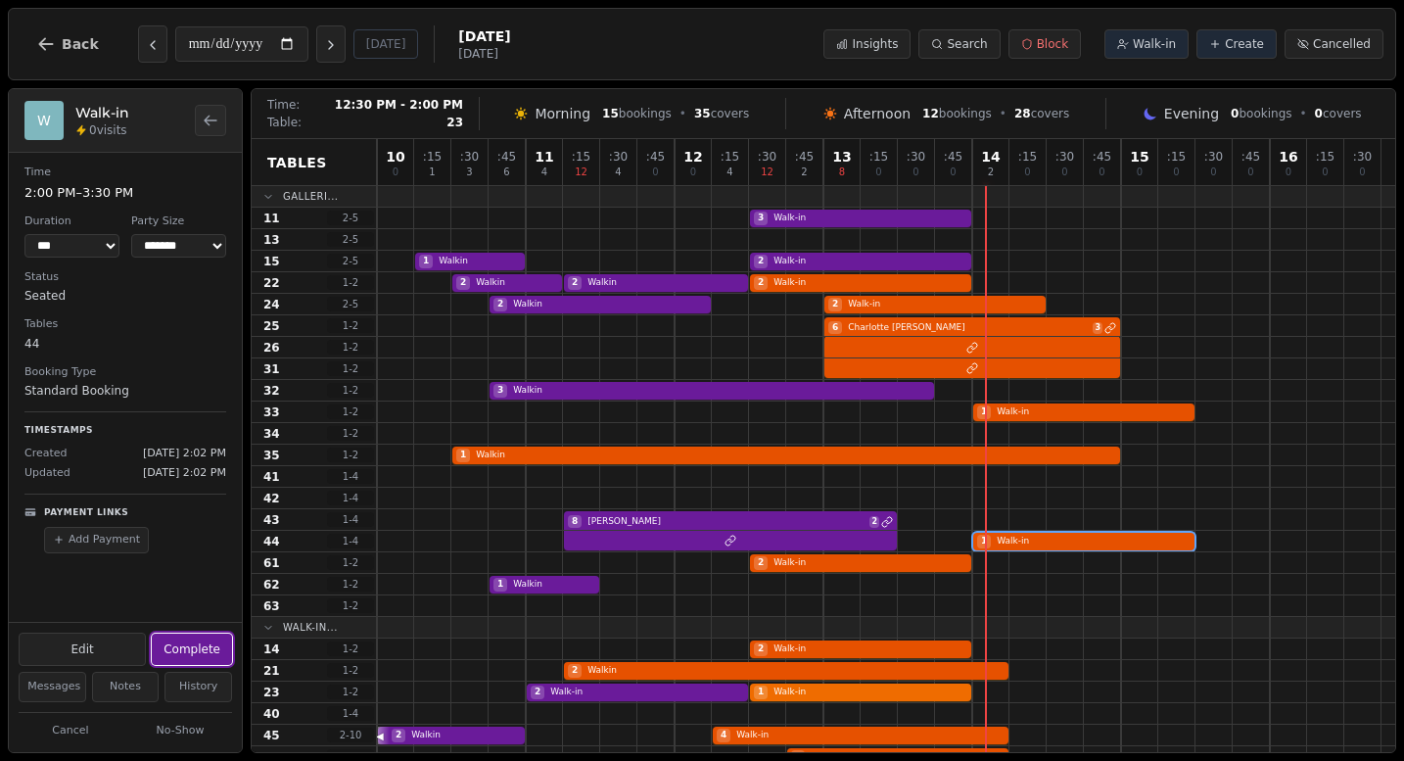
click at [805, 696] on div "2 Walk-in 1 Walk-in" at bounding box center [886, 692] width 1018 height 22
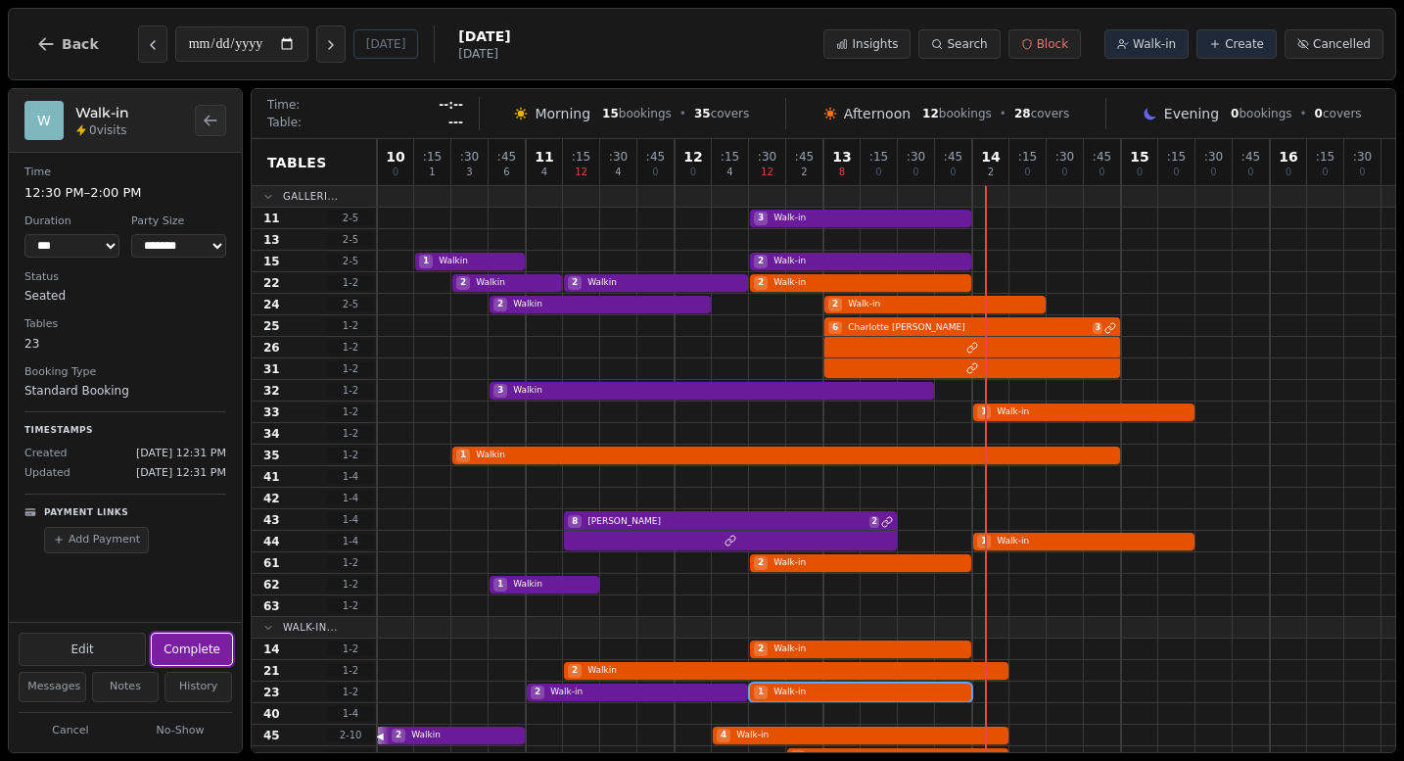
click at [187, 648] on button "Complete" at bounding box center [192, 648] width 80 height 31
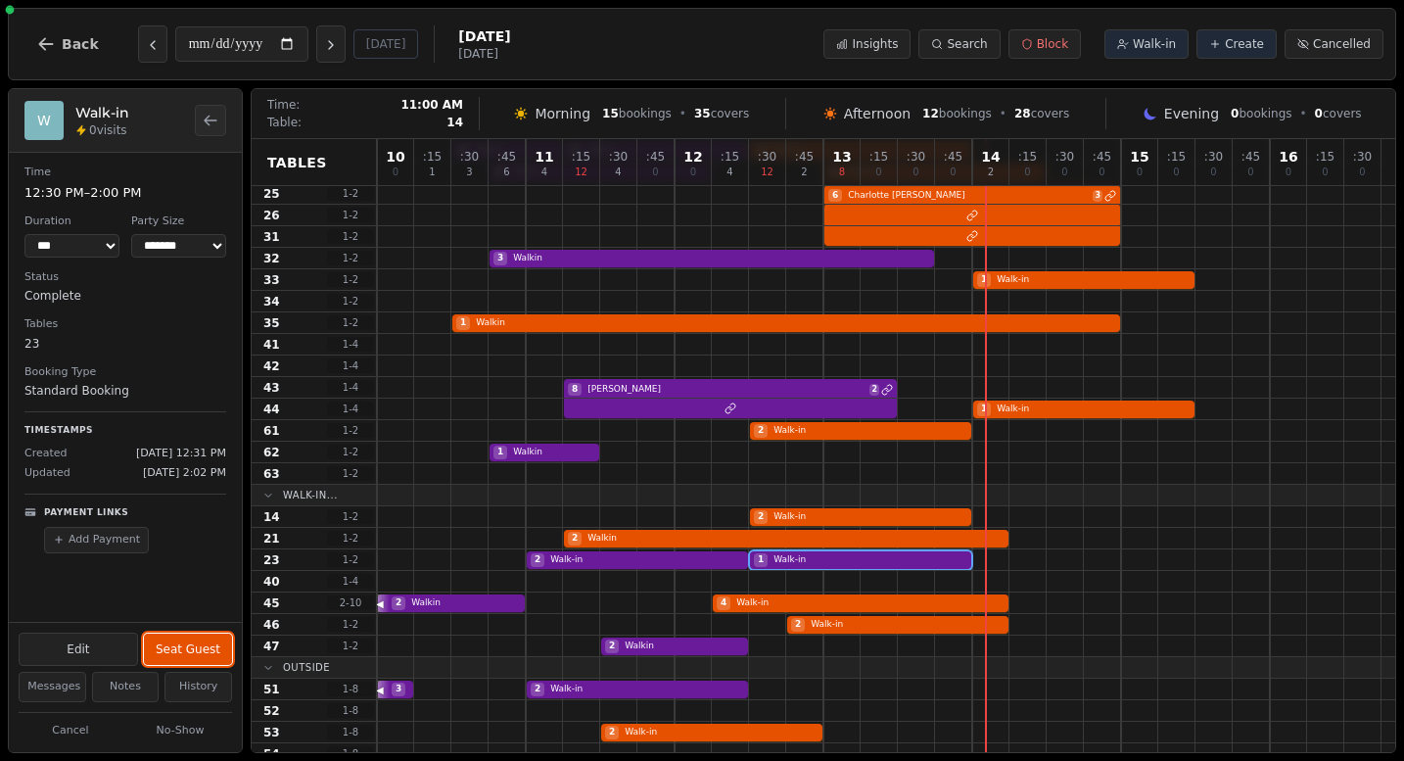
scroll to position [143, 0]
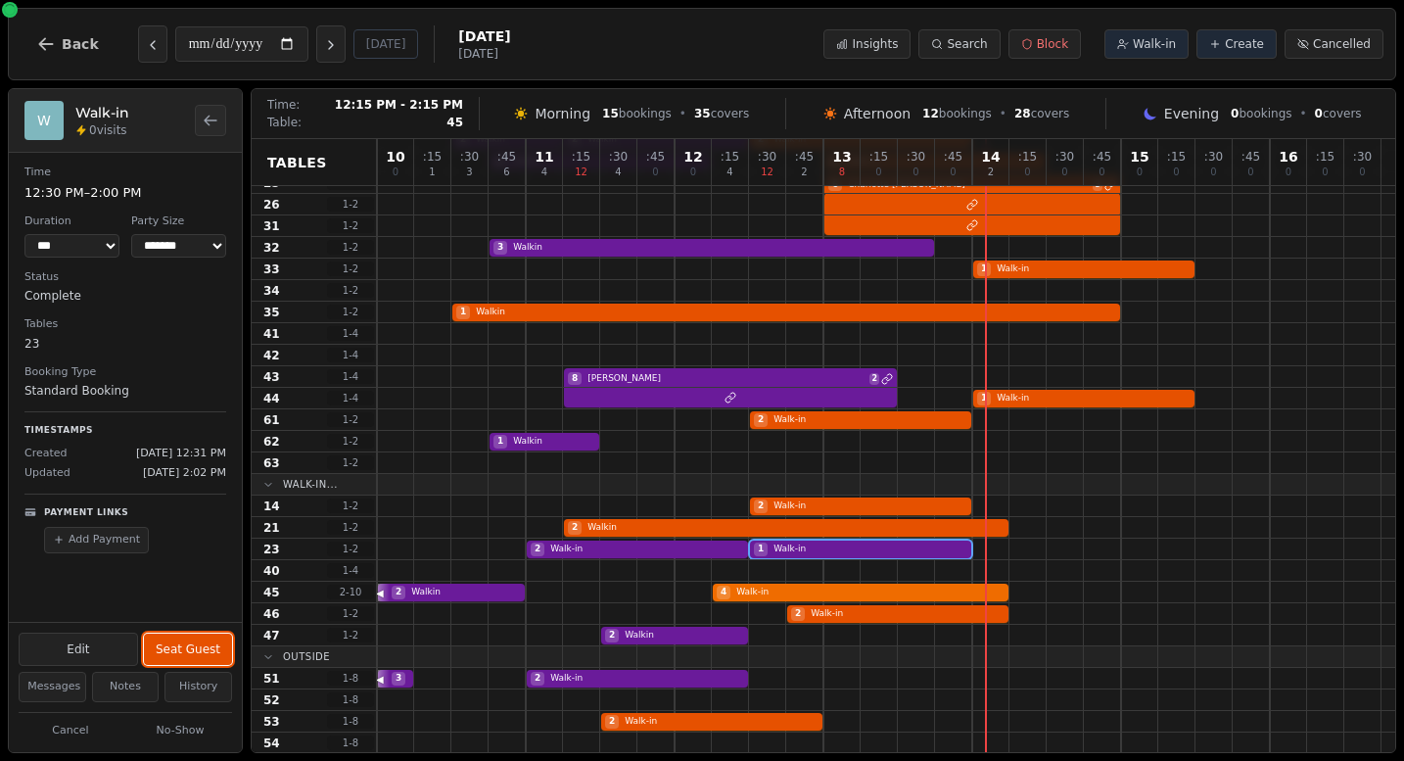
click at [814, 587] on div "2 Walkin 4 Walk-in" at bounding box center [886, 593] width 1018 height 22
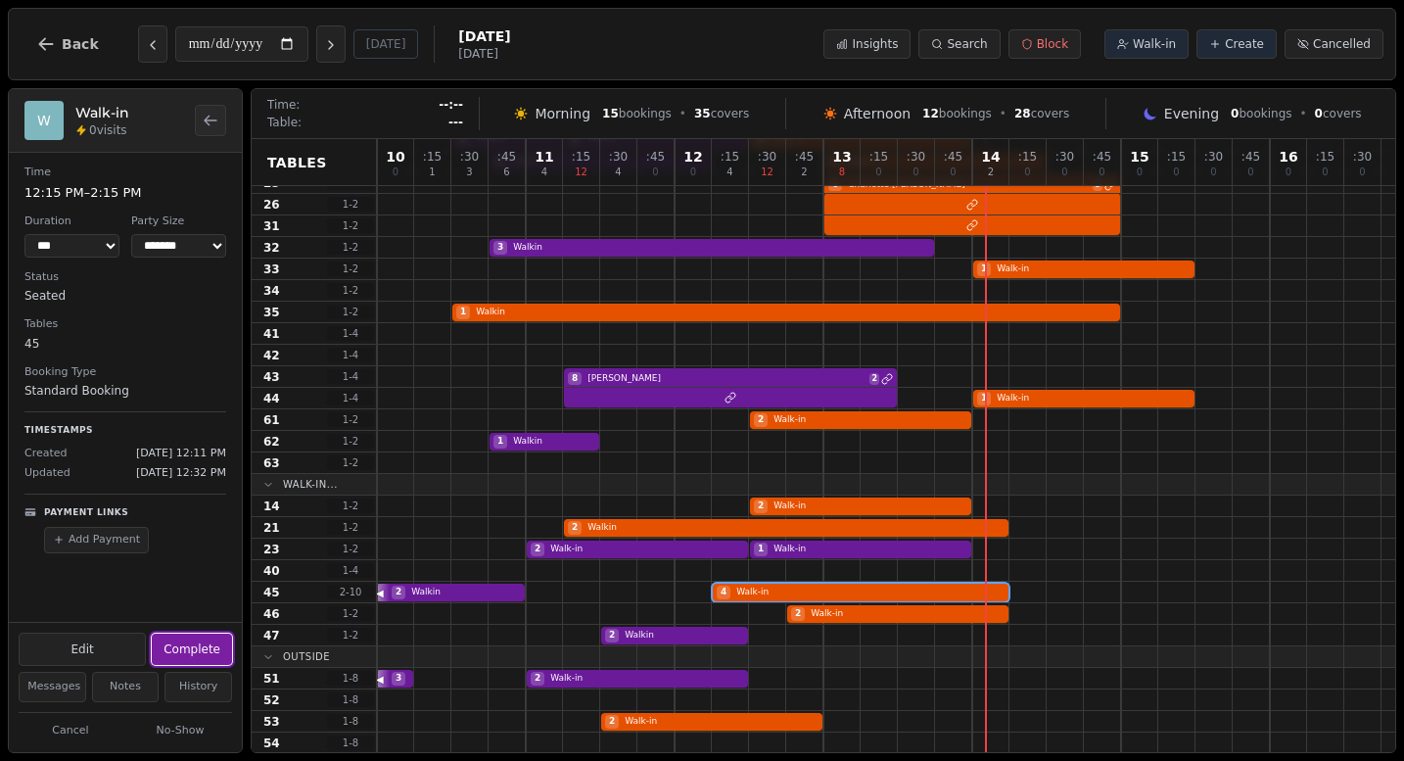
click at [179, 662] on button "Complete" at bounding box center [192, 648] width 80 height 31
